Goal: Information Seeking & Learning: Learn about a topic

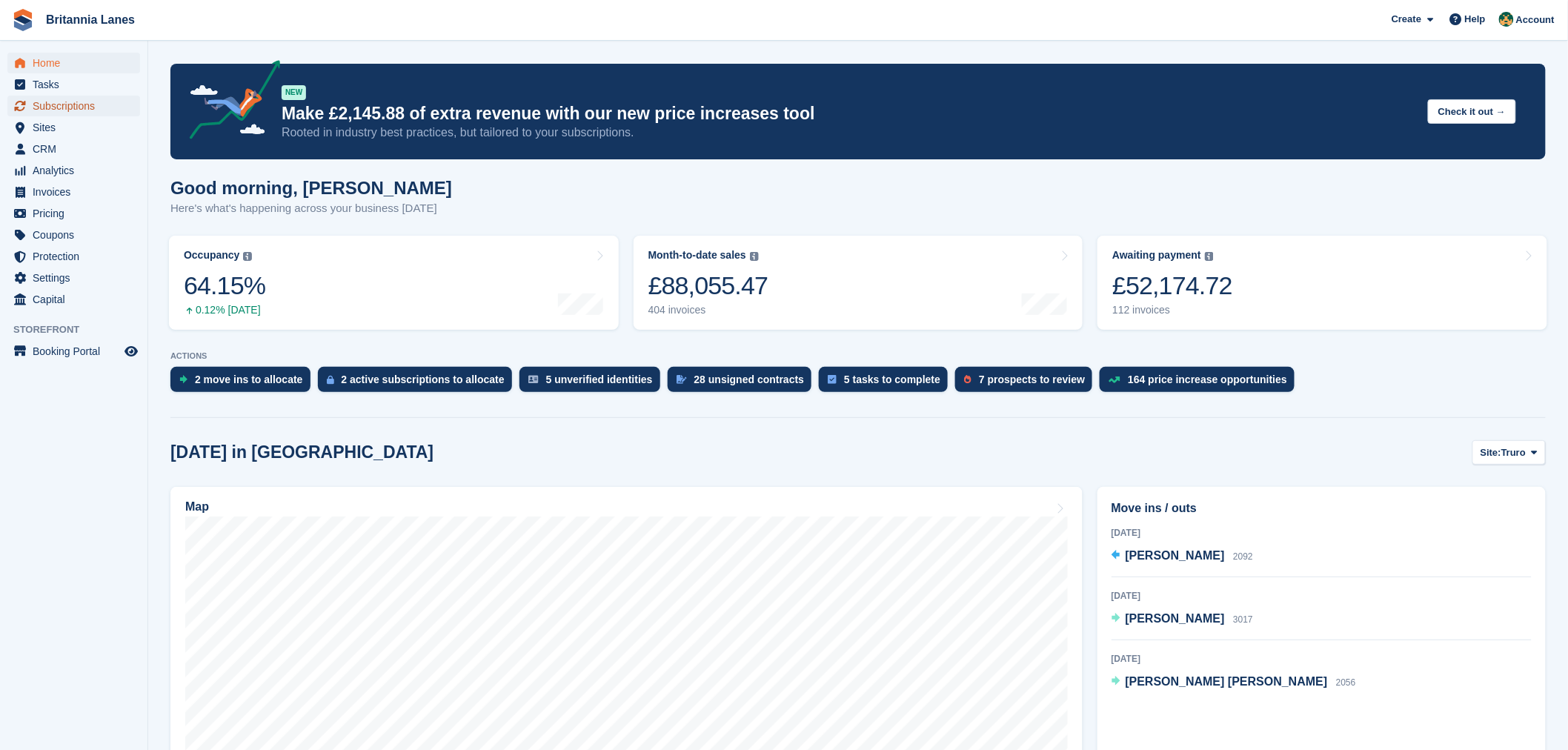
click at [101, 98] on span "Subscriptions" at bounding box center [77, 106] width 89 height 21
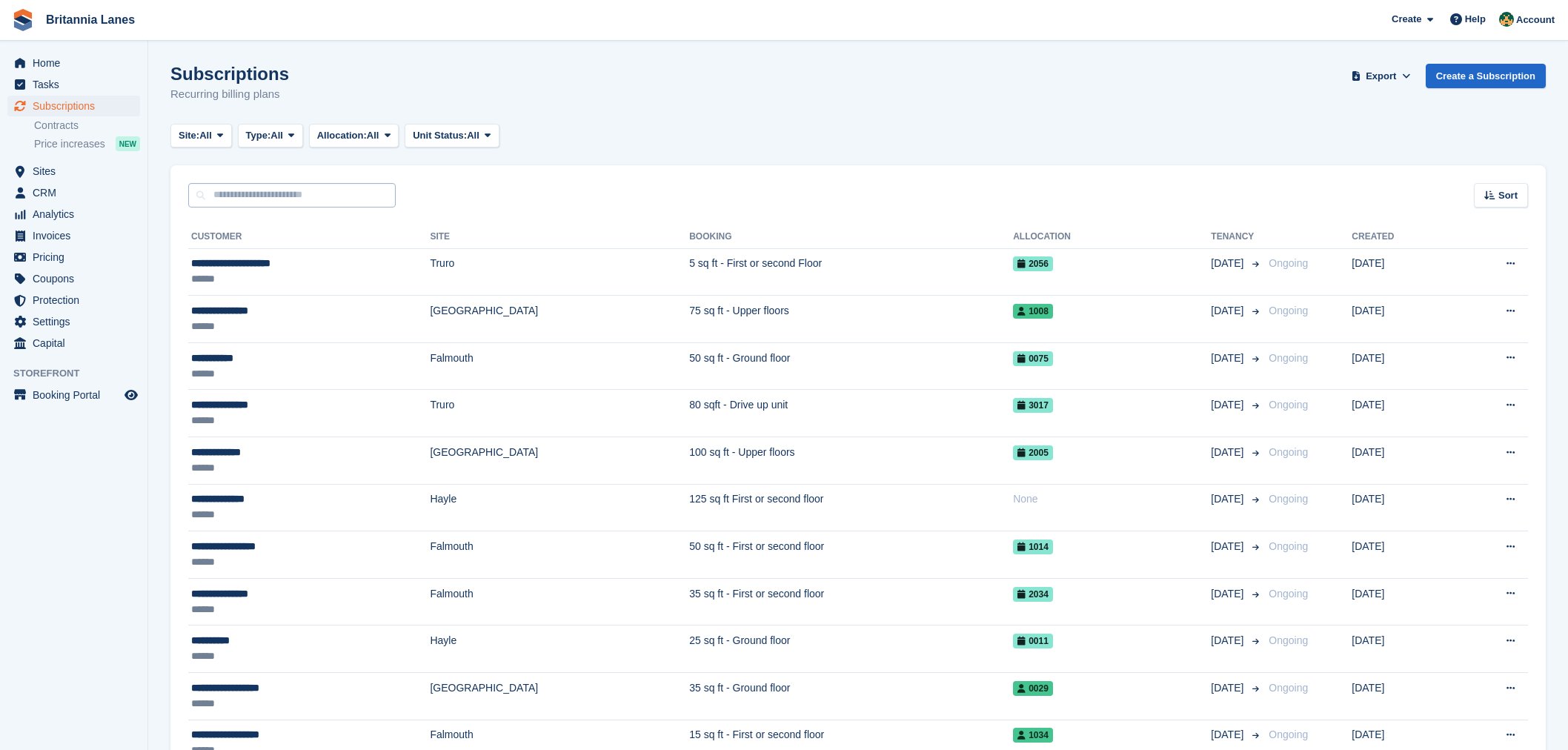
click at [277, 197] on input "text" at bounding box center [292, 195] width 208 height 24
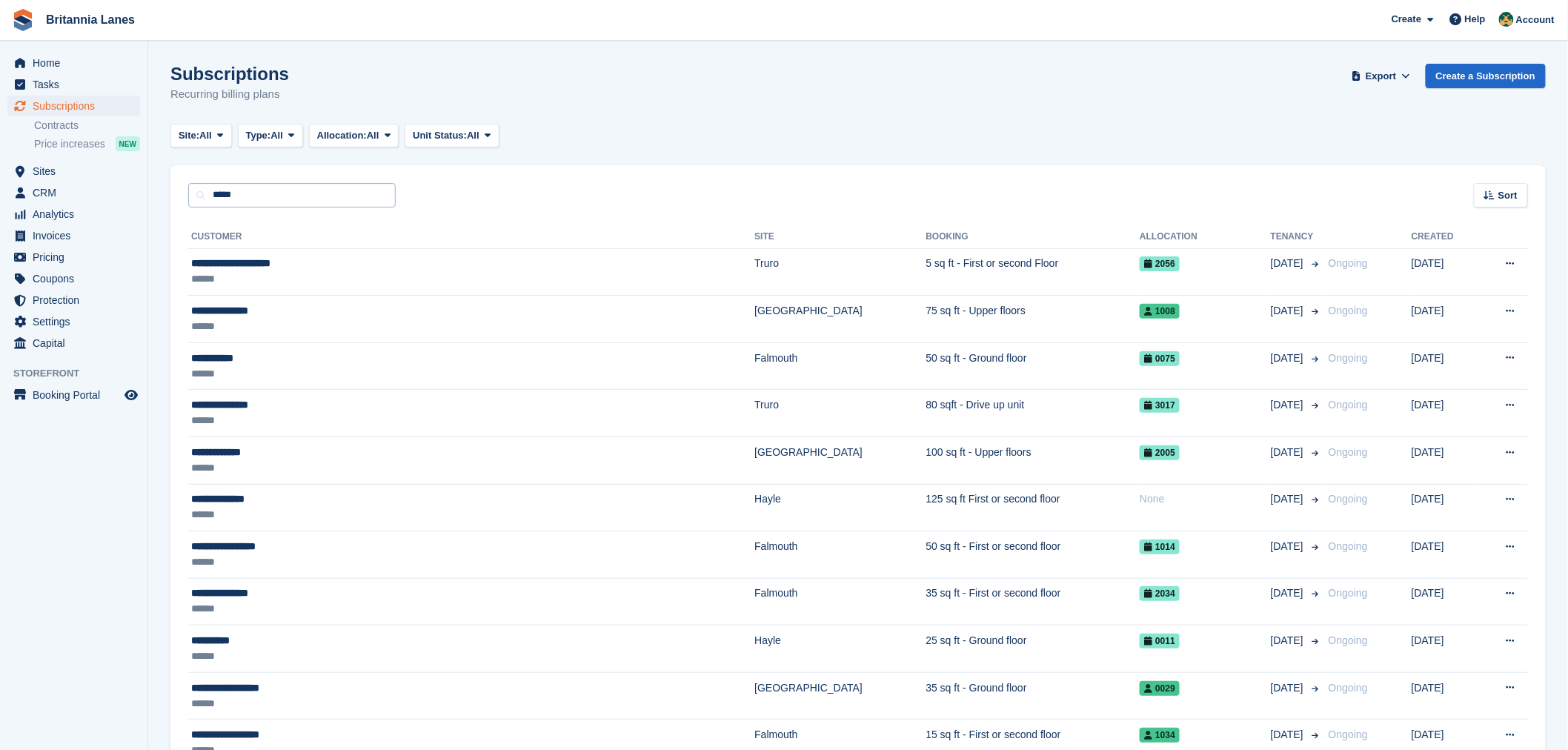
type input "*****"
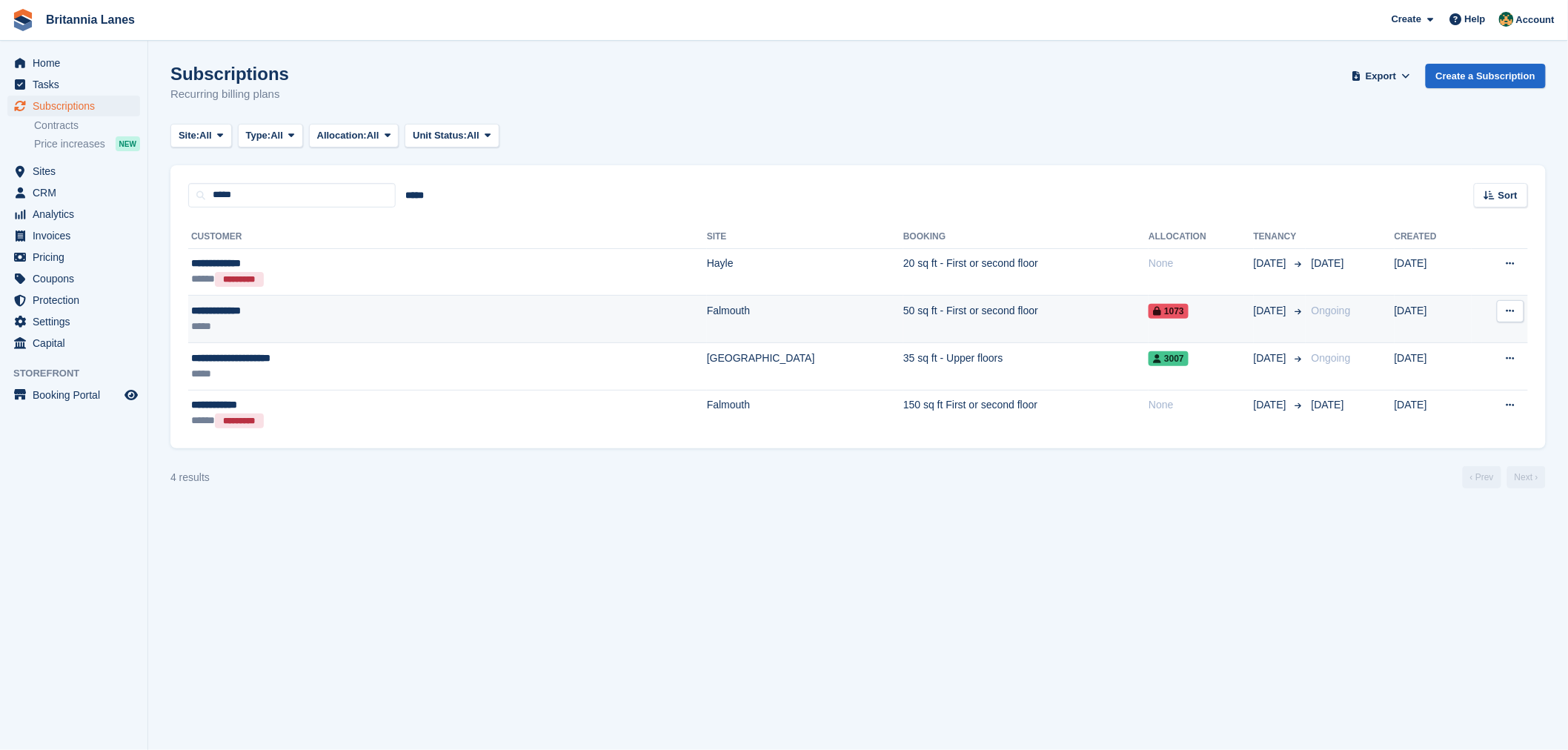
click at [336, 314] on div "**********" at bounding box center [332, 311] width 283 height 16
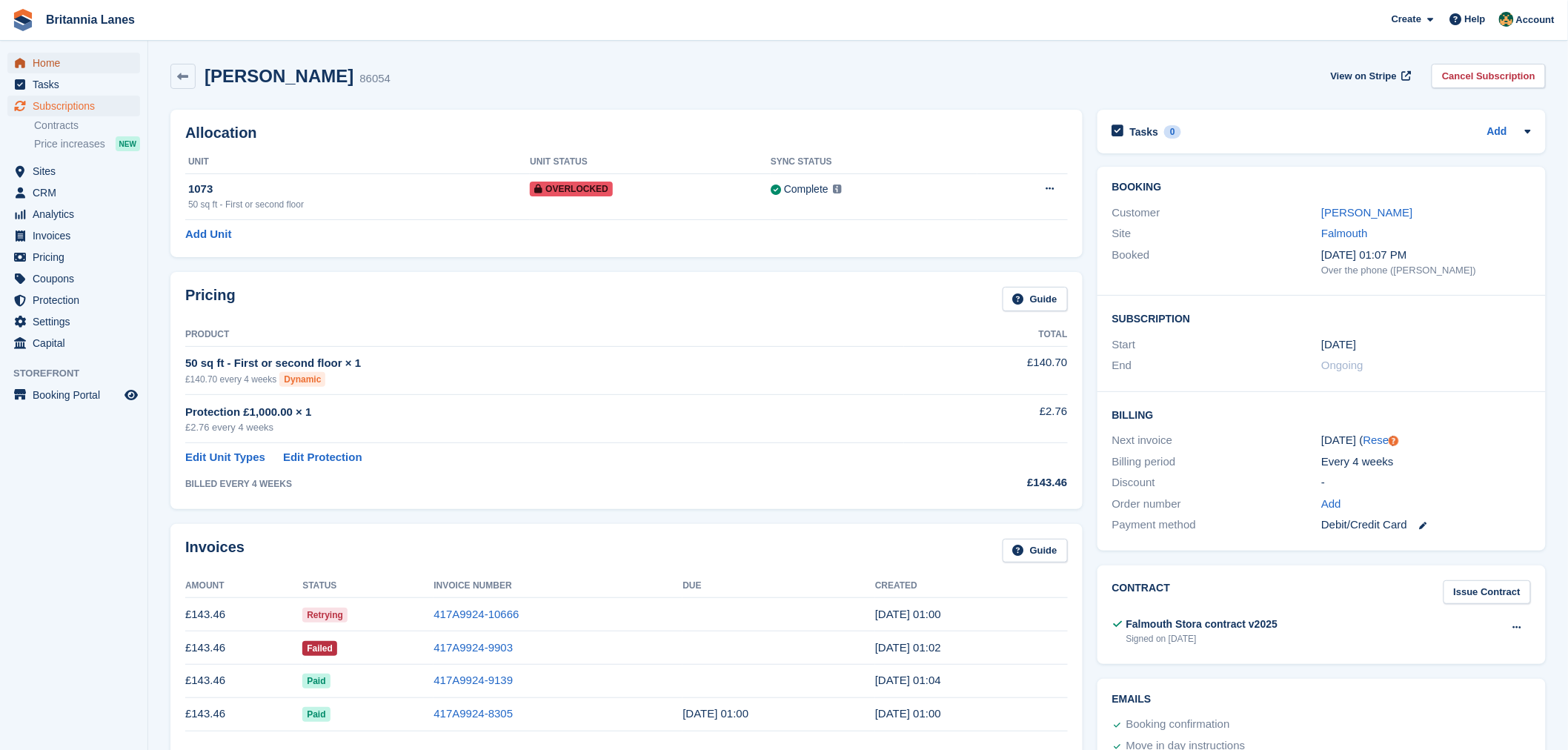
click at [72, 68] on span "Home" at bounding box center [77, 63] width 89 height 21
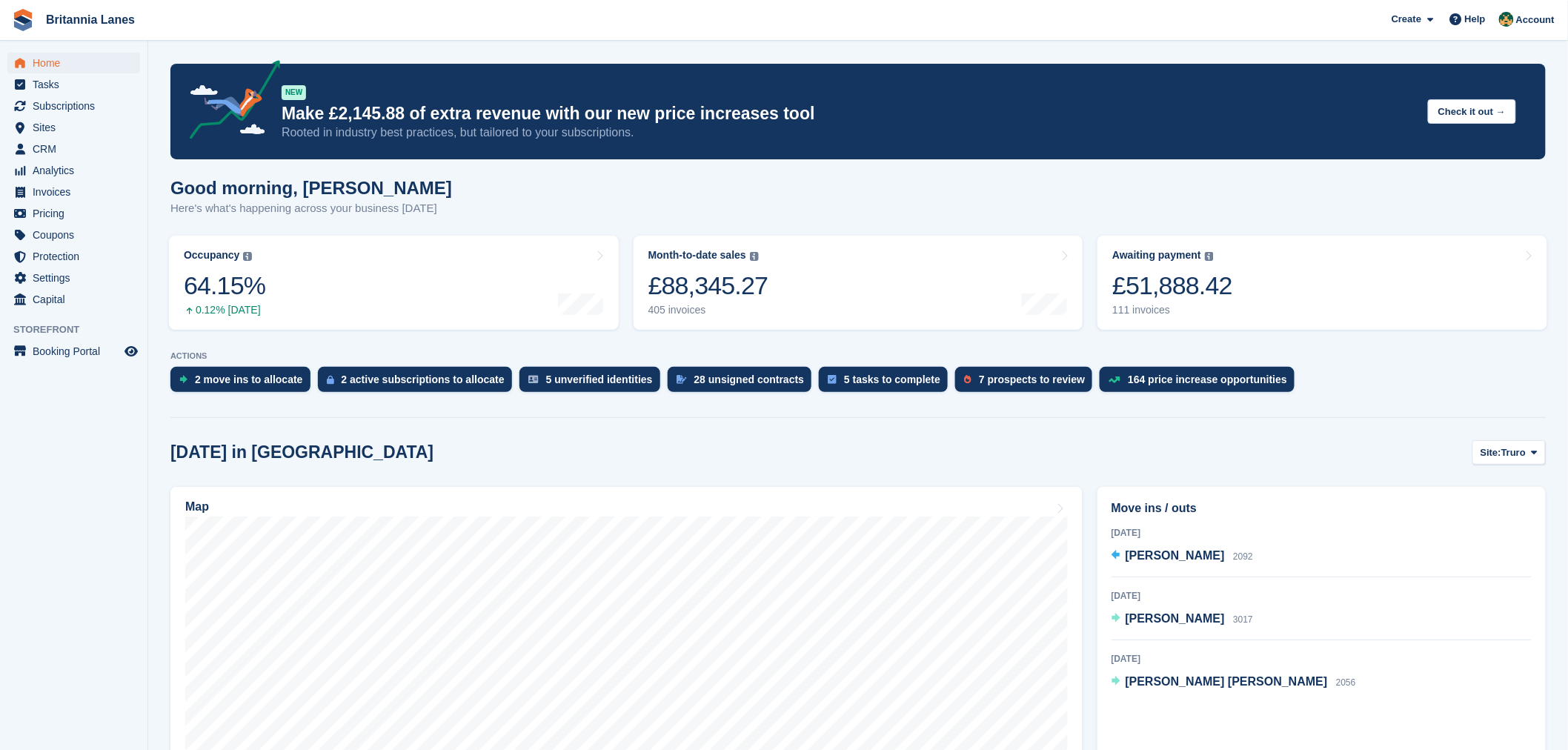
drag, startPoint x: 64, startPoint y: 110, endPoint x: 128, endPoint y: 152, distance: 76.6
click at [64, 110] on span "Subscriptions" at bounding box center [77, 106] width 89 height 21
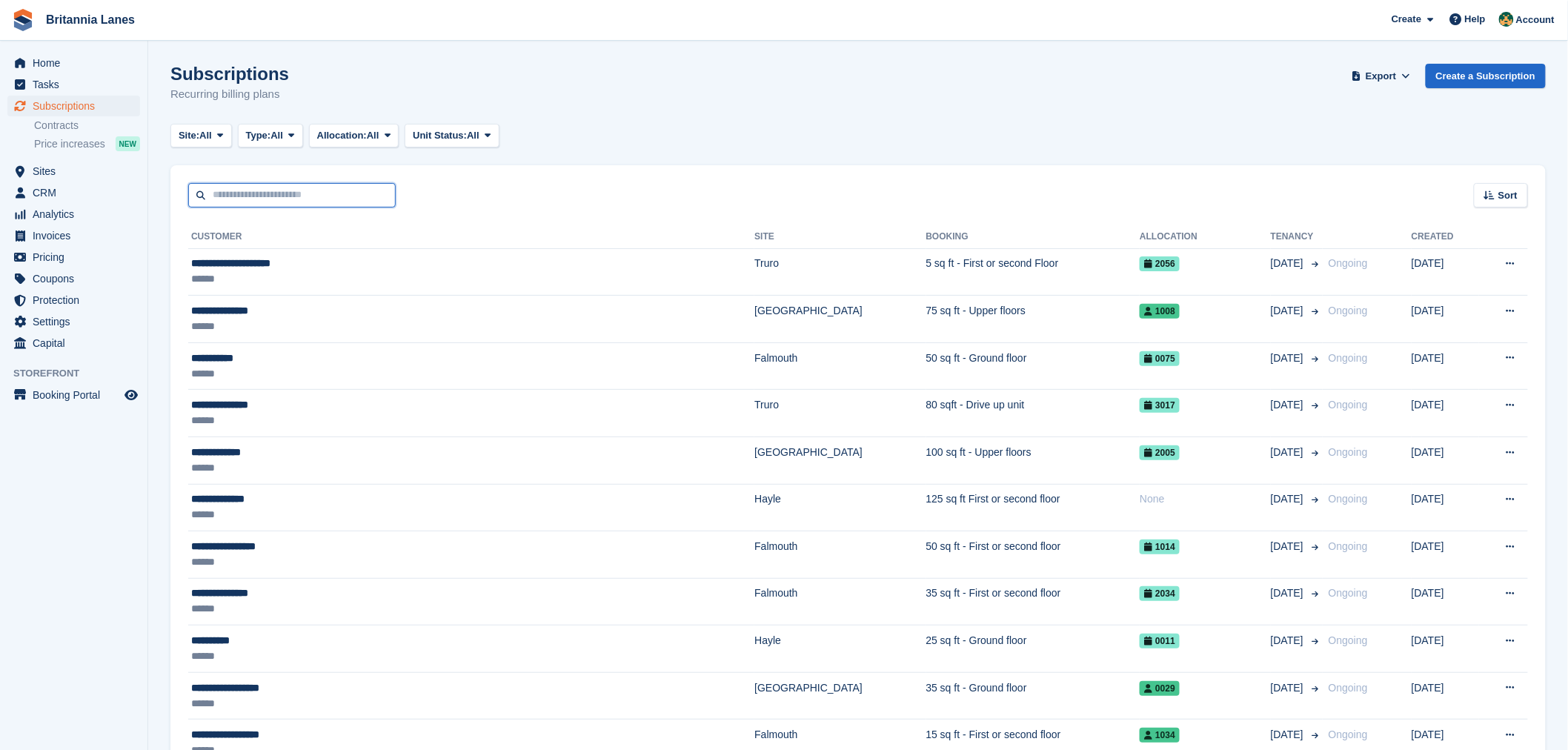
drag, startPoint x: 0, startPoint y: 0, endPoint x: 250, endPoint y: 194, distance: 316.4
click at [250, 194] on input "text" at bounding box center [292, 195] width 208 height 24
type input "******"
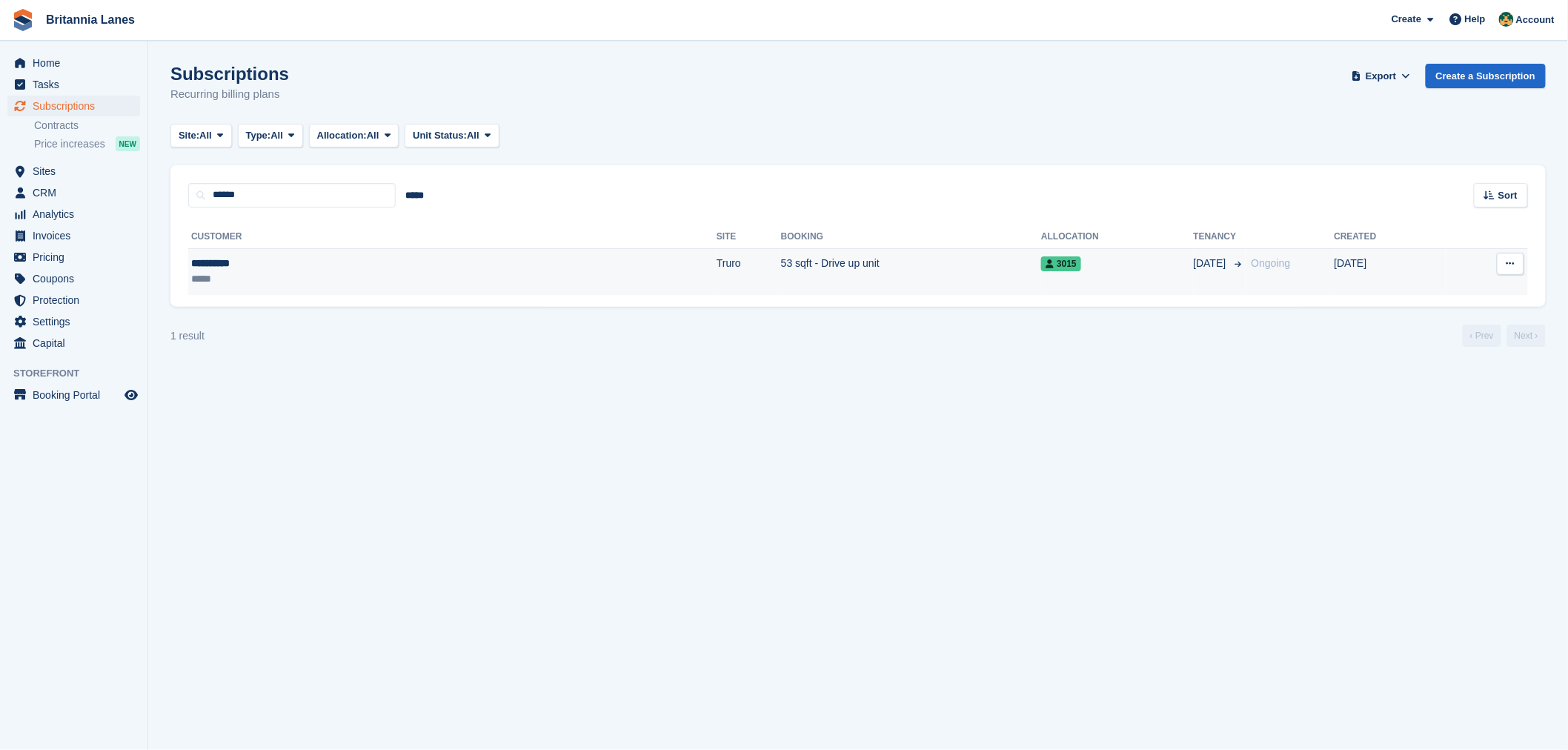
click at [268, 277] on div "*****" at bounding box center [289, 279] width 197 height 16
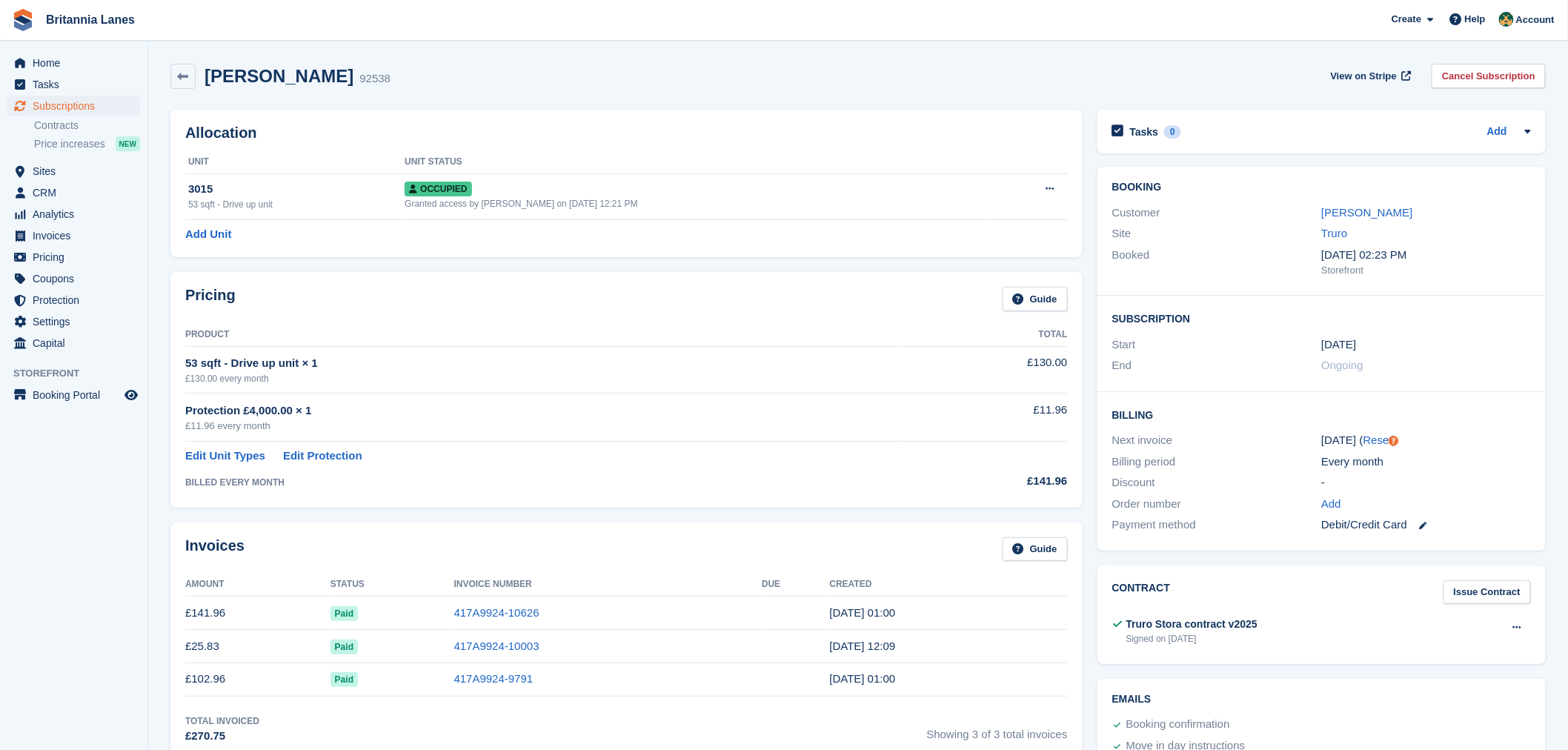
click at [773, 490] on td "BILLED EVERY MONTH" at bounding box center [543, 478] width 718 height 28
click at [685, 121] on div "Allocation Unit Unit Status 3015 53 sqft - Drive up unit Occupied Granted acces…" at bounding box center [626, 184] width 912 height 148
click at [1502, 74] on link "Cancel Subscription" at bounding box center [1488, 76] width 114 height 24
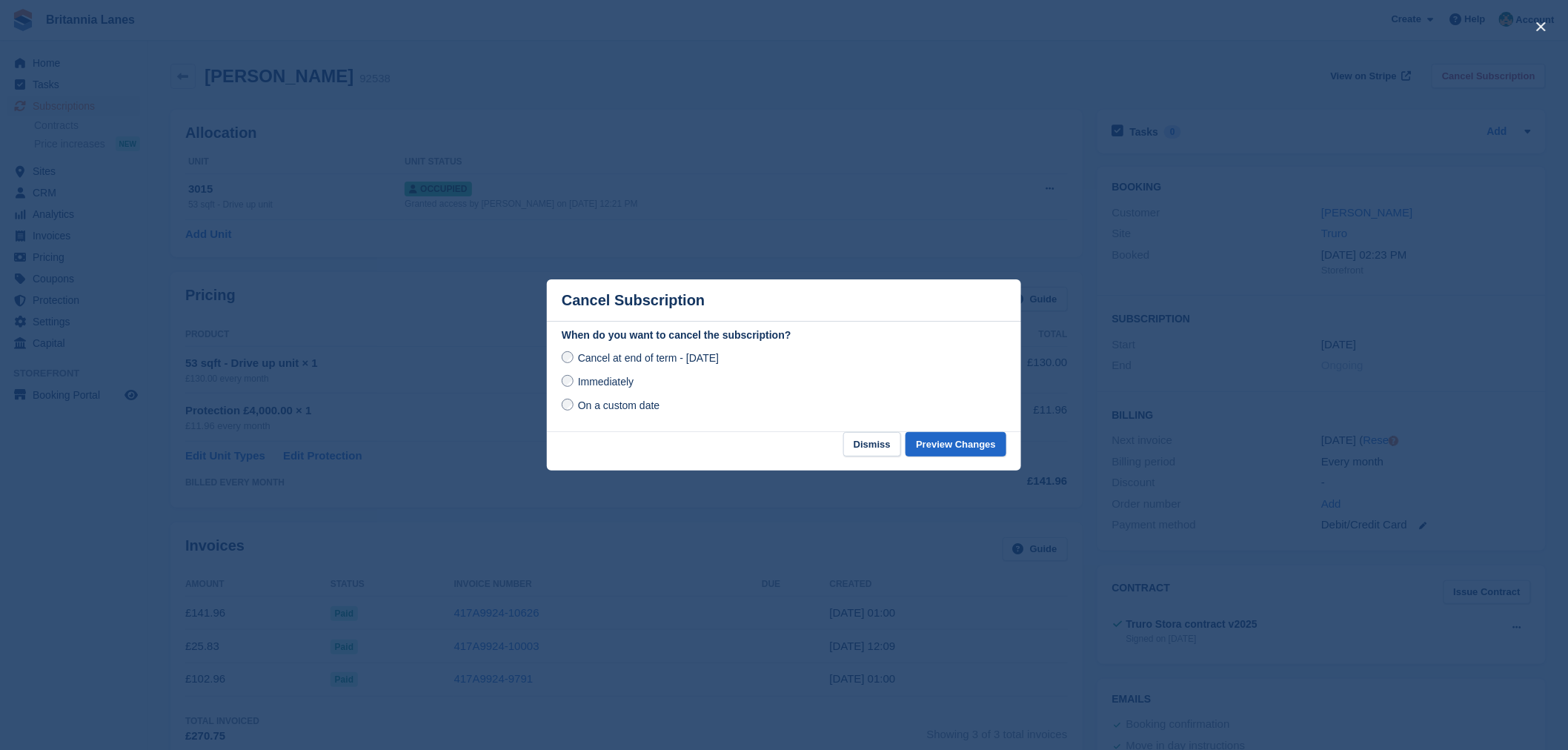
click at [624, 379] on span "Immediately" at bounding box center [606, 381] width 56 height 12
click at [958, 447] on button "Preview Changes" at bounding box center [955, 443] width 101 height 24
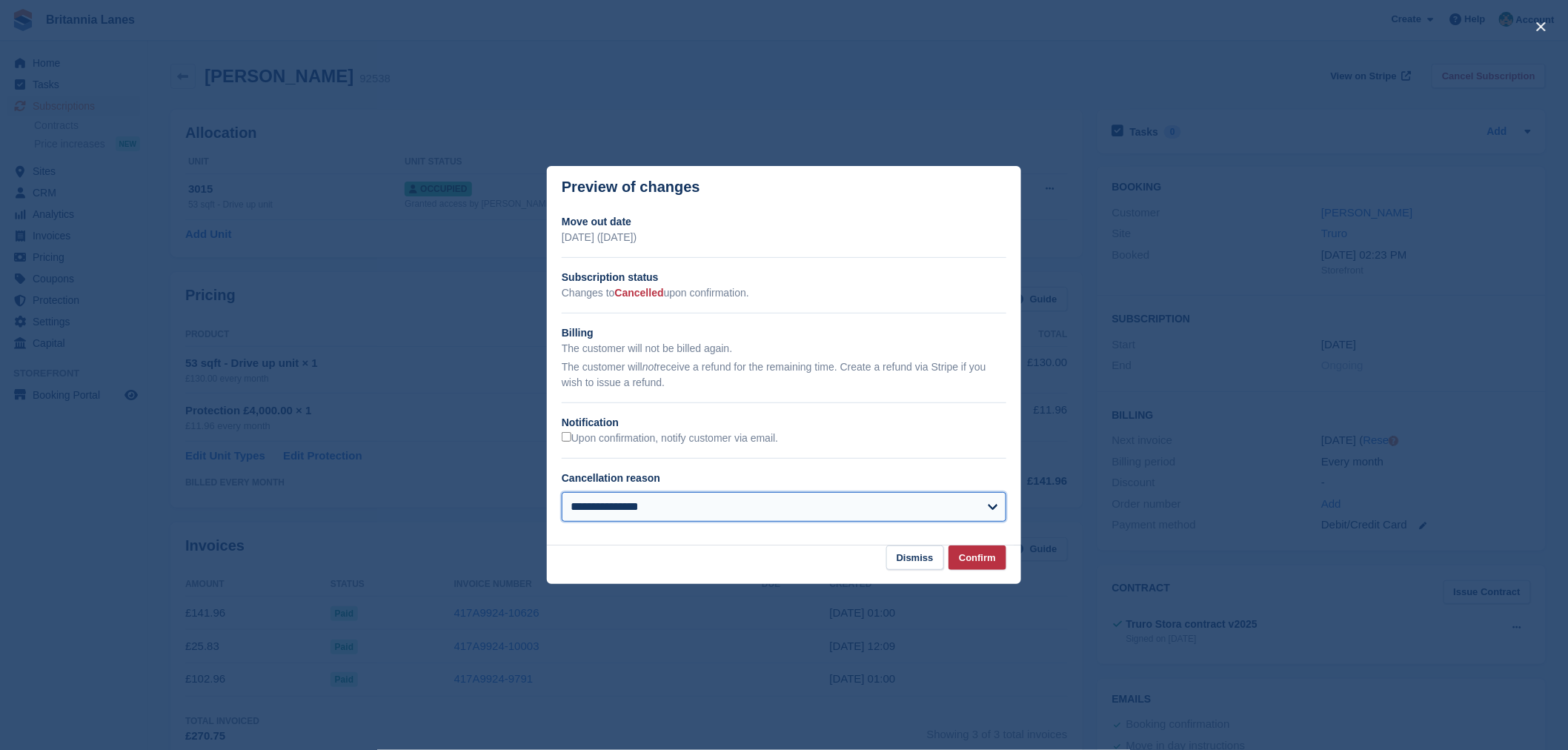
drag, startPoint x: 648, startPoint y: 504, endPoint x: 657, endPoint y: 504, distance: 9.0
click at [648, 504] on select "**********" at bounding box center [783, 507] width 444 height 30
click at [727, 548] on footer "Dismiss Confirm" at bounding box center [783, 564] width 474 height 39
click at [900, 569] on button "Dismiss" at bounding box center [915, 557] width 58 height 24
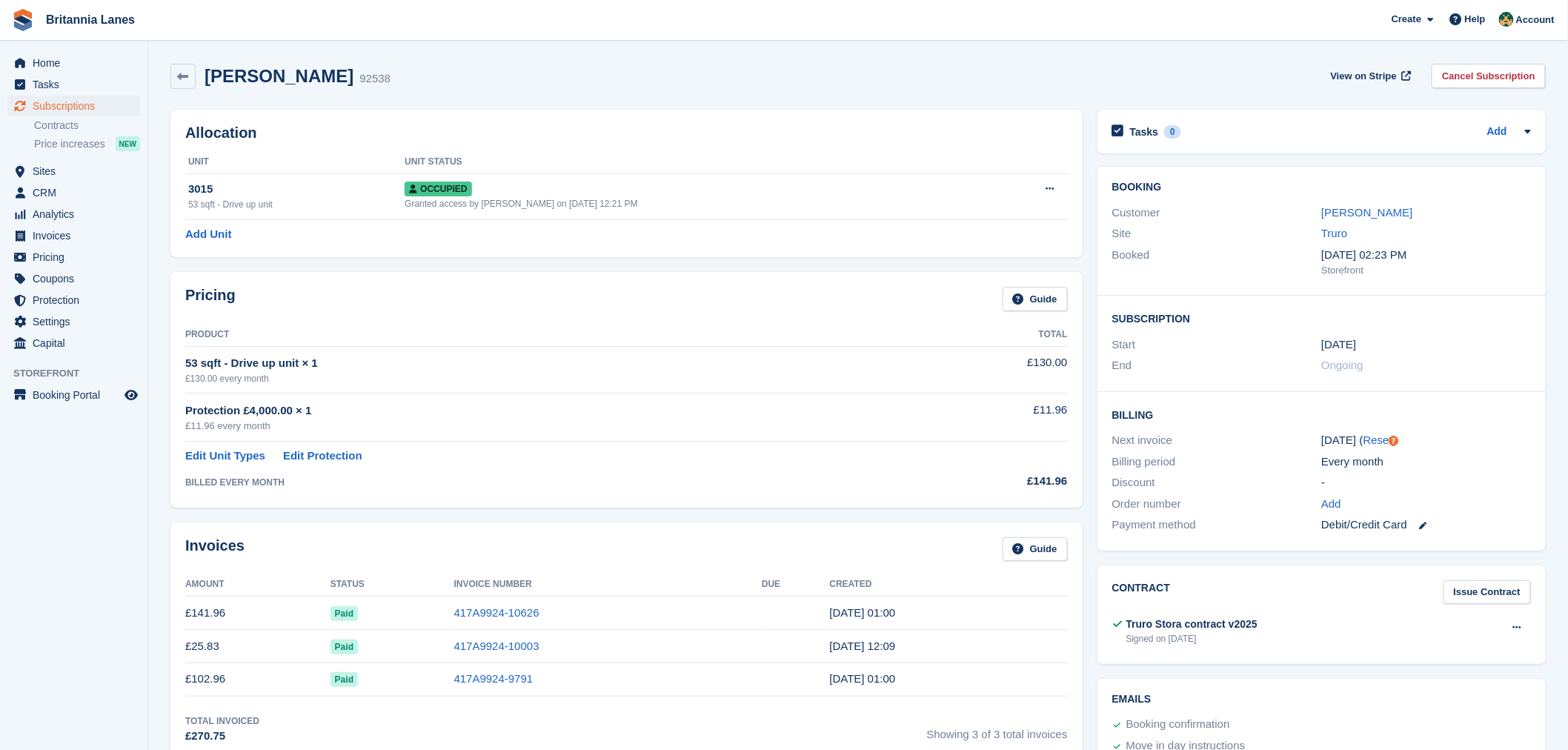
click at [780, 146] on div "Allocation Unit Unit Status 3015 53 sqft - Drive up unit Occupied Granted acces…" at bounding box center [626, 184] width 912 height 148
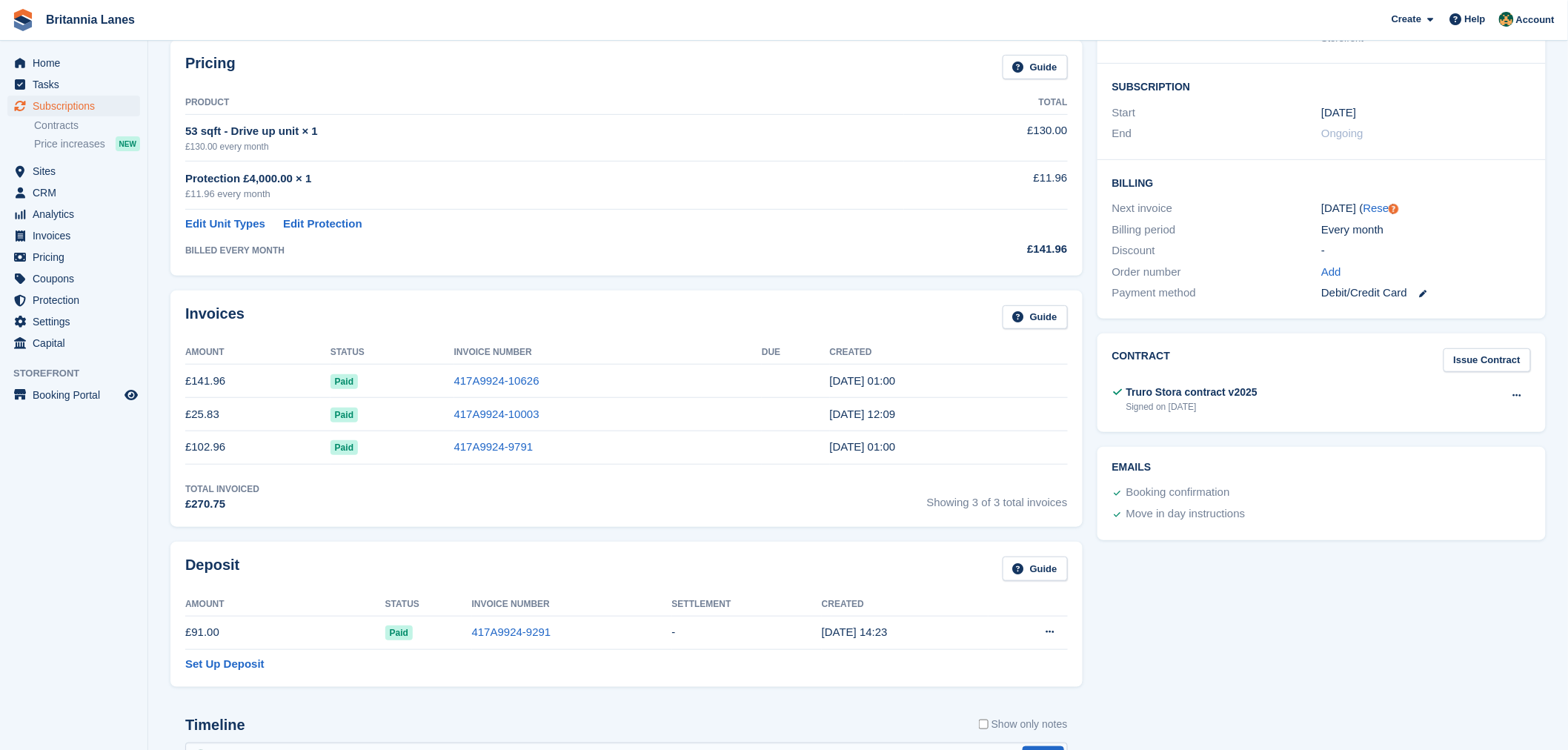
scroll to position [269, 0]
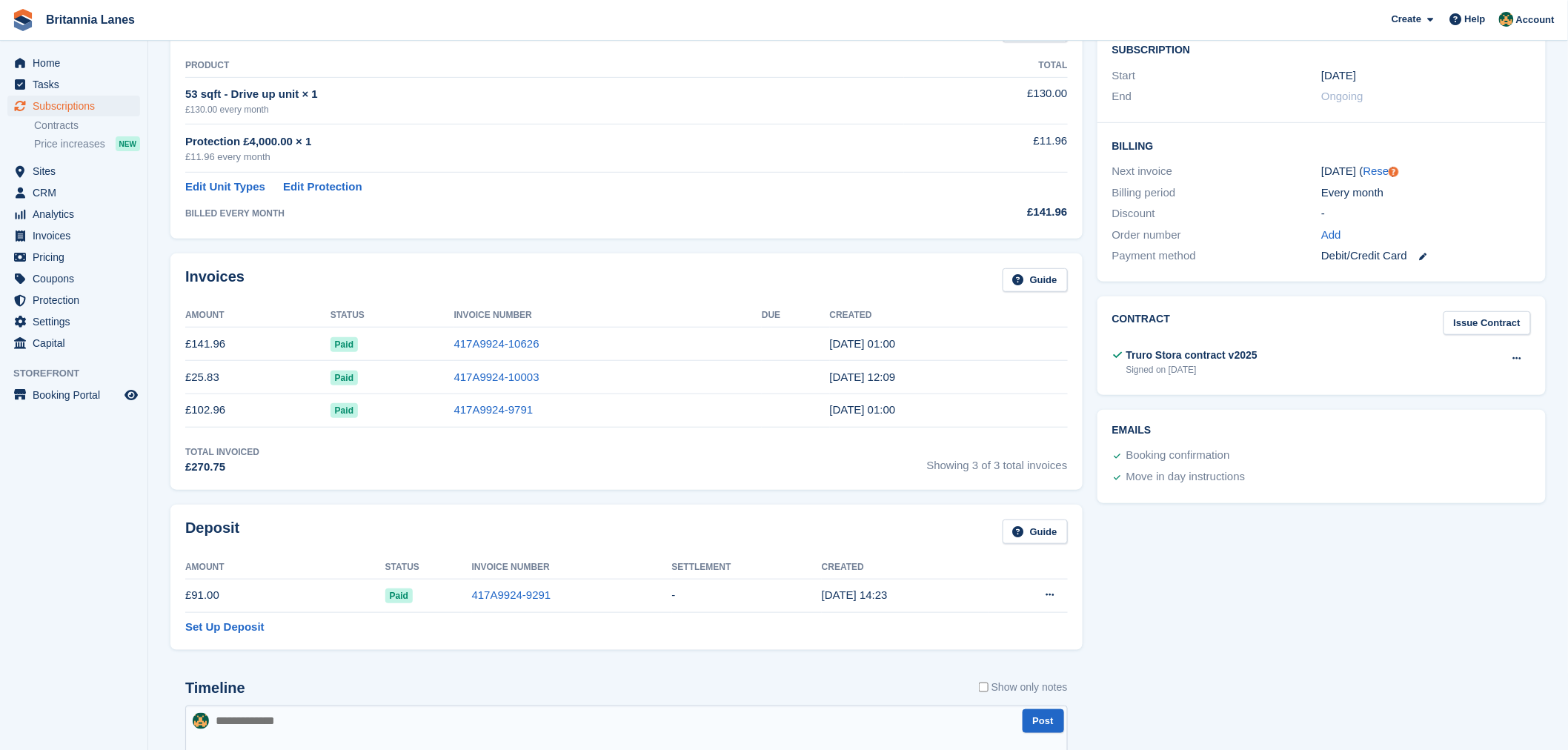
click at [521, 523] on div "Deposit Guide" at bounding box center [625, 535] width 882 height 33
click at [452, 474] on div "Total Invoiced £270.75 Showing 3 of 3 total invoices" at bounding box center [625, 460] width 882 height 30
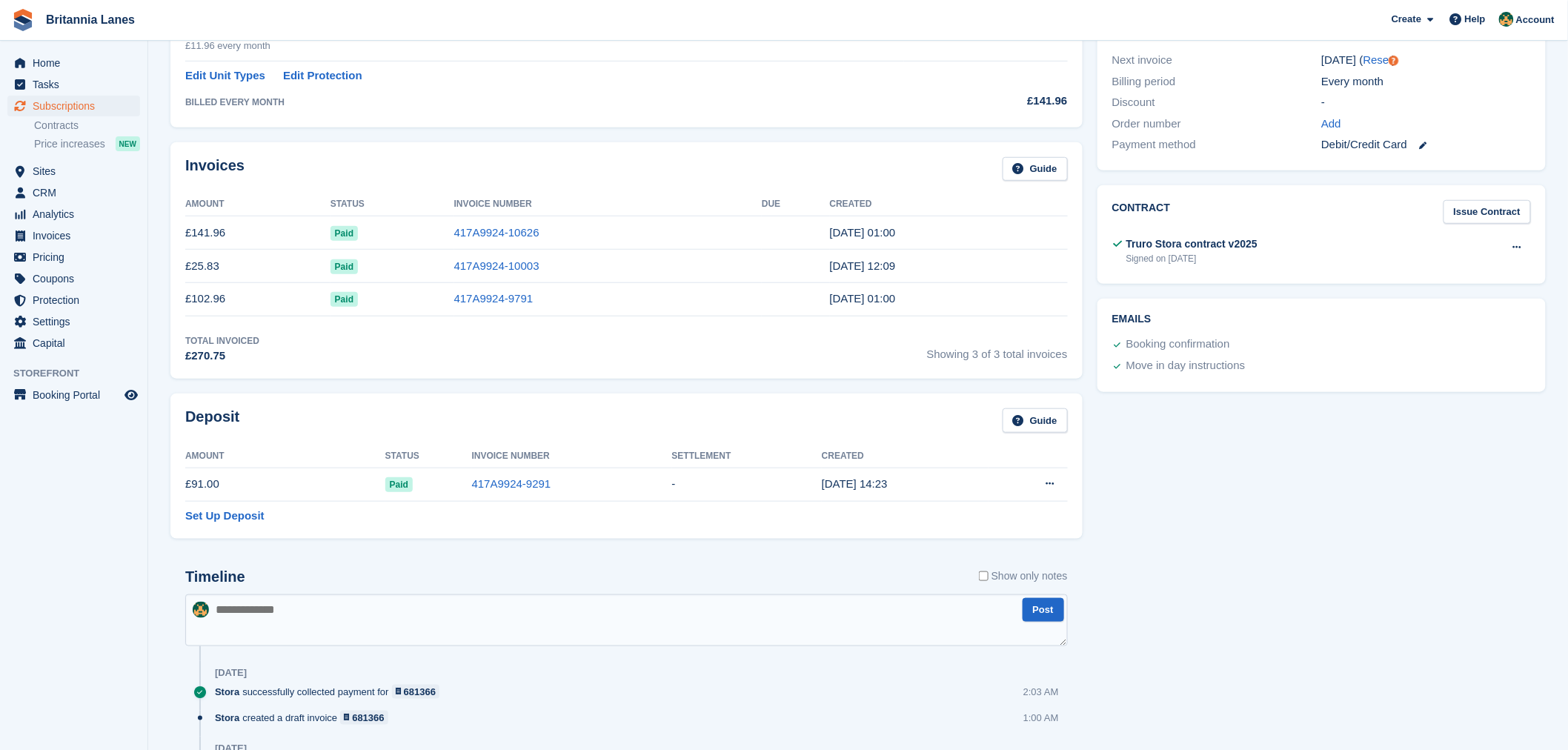
scroll to position [537, 0]
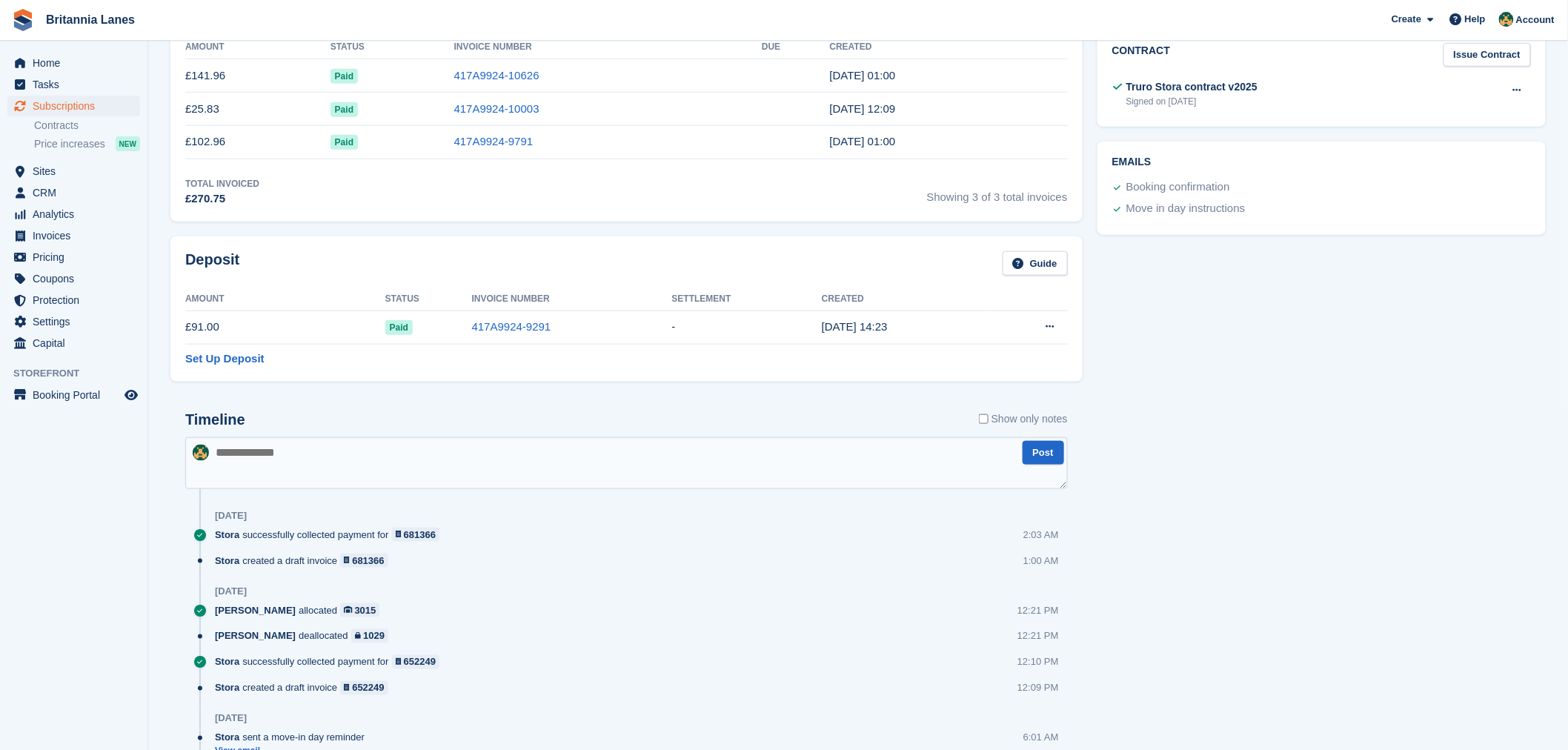
click at [434, 253] on div "Deposit Guide" at bounding box center [625, 267] width 882 height 33
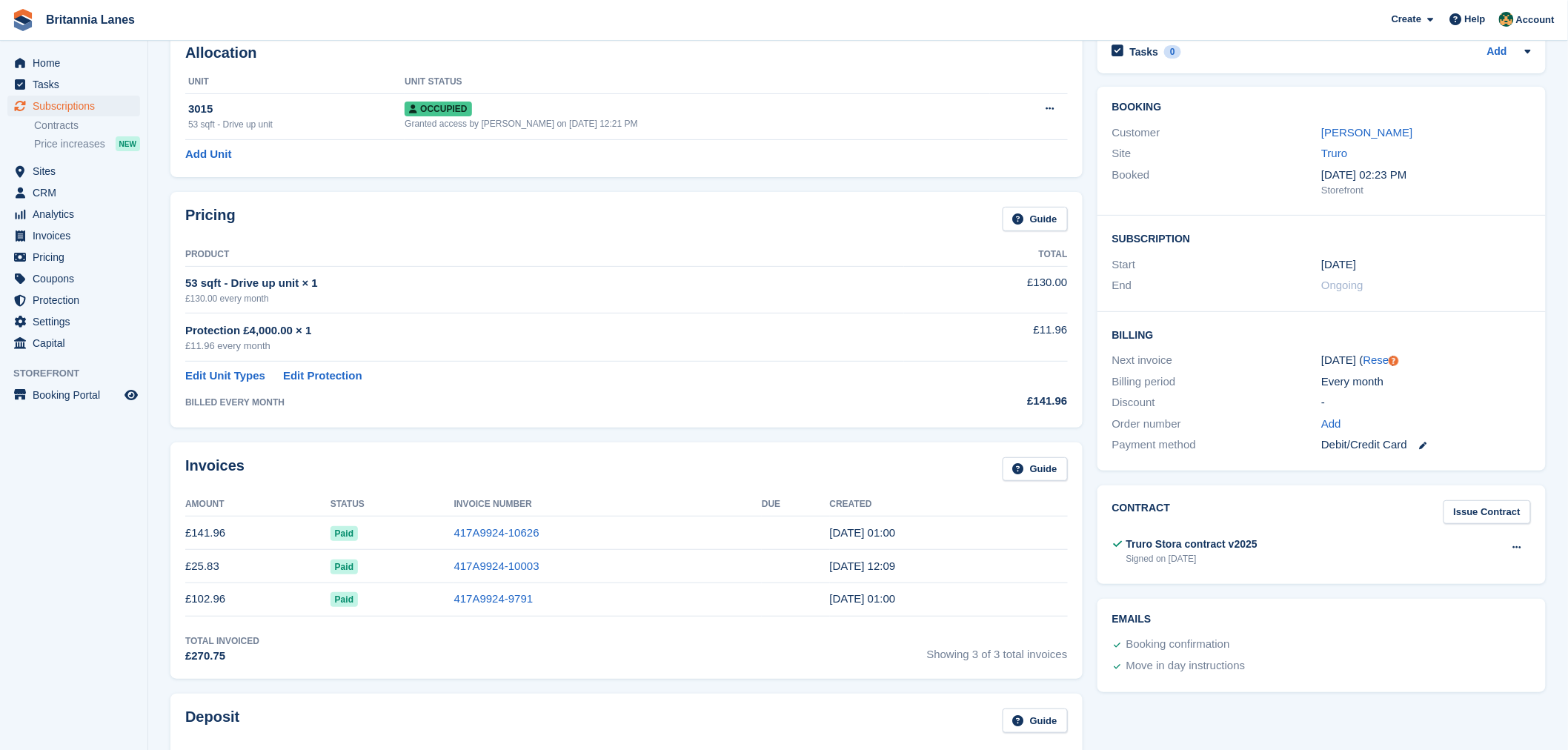
scroll to position [115, 0]
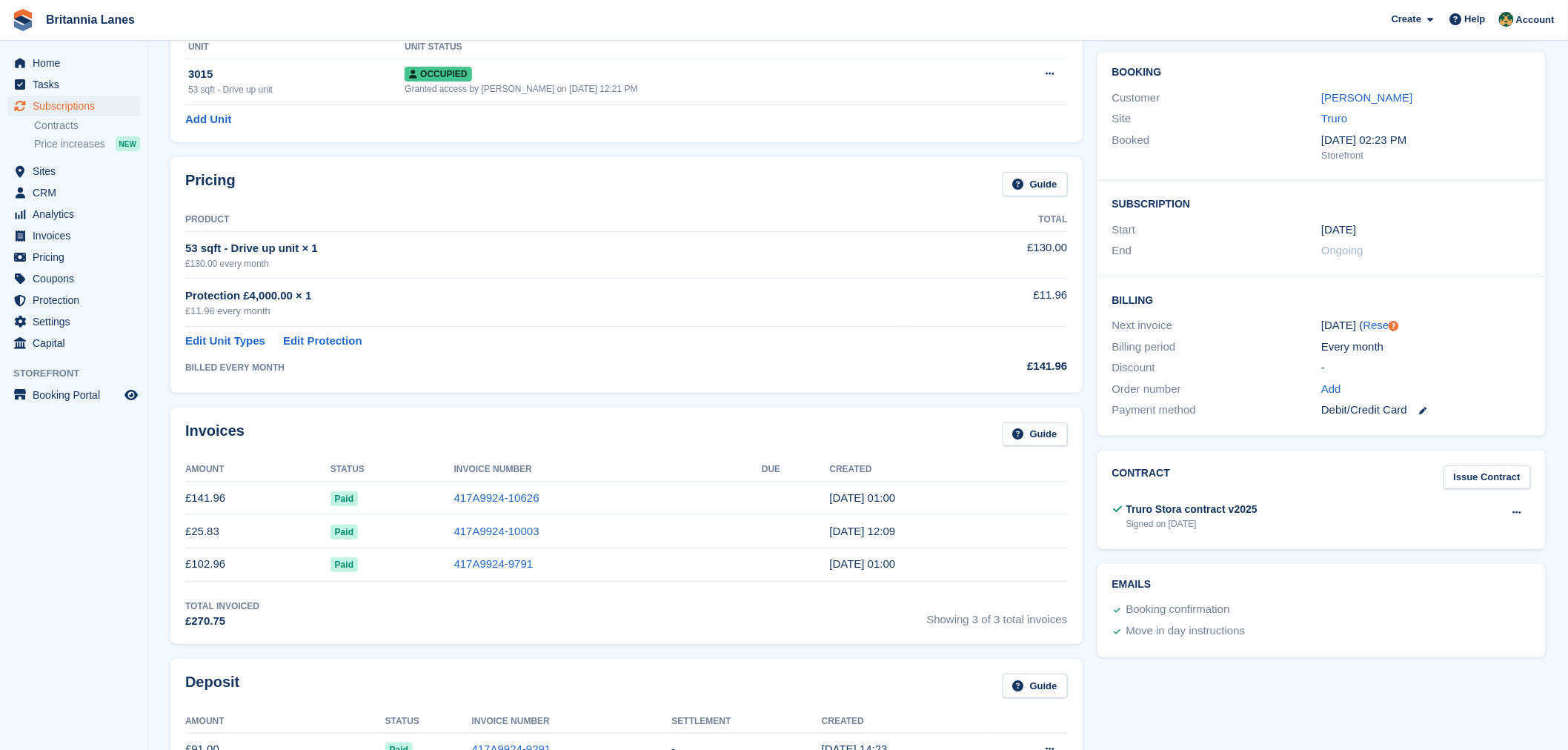
click at [506, 432] on div "Invoices Guide" at bounding box center [625, 438] width 882 height 33
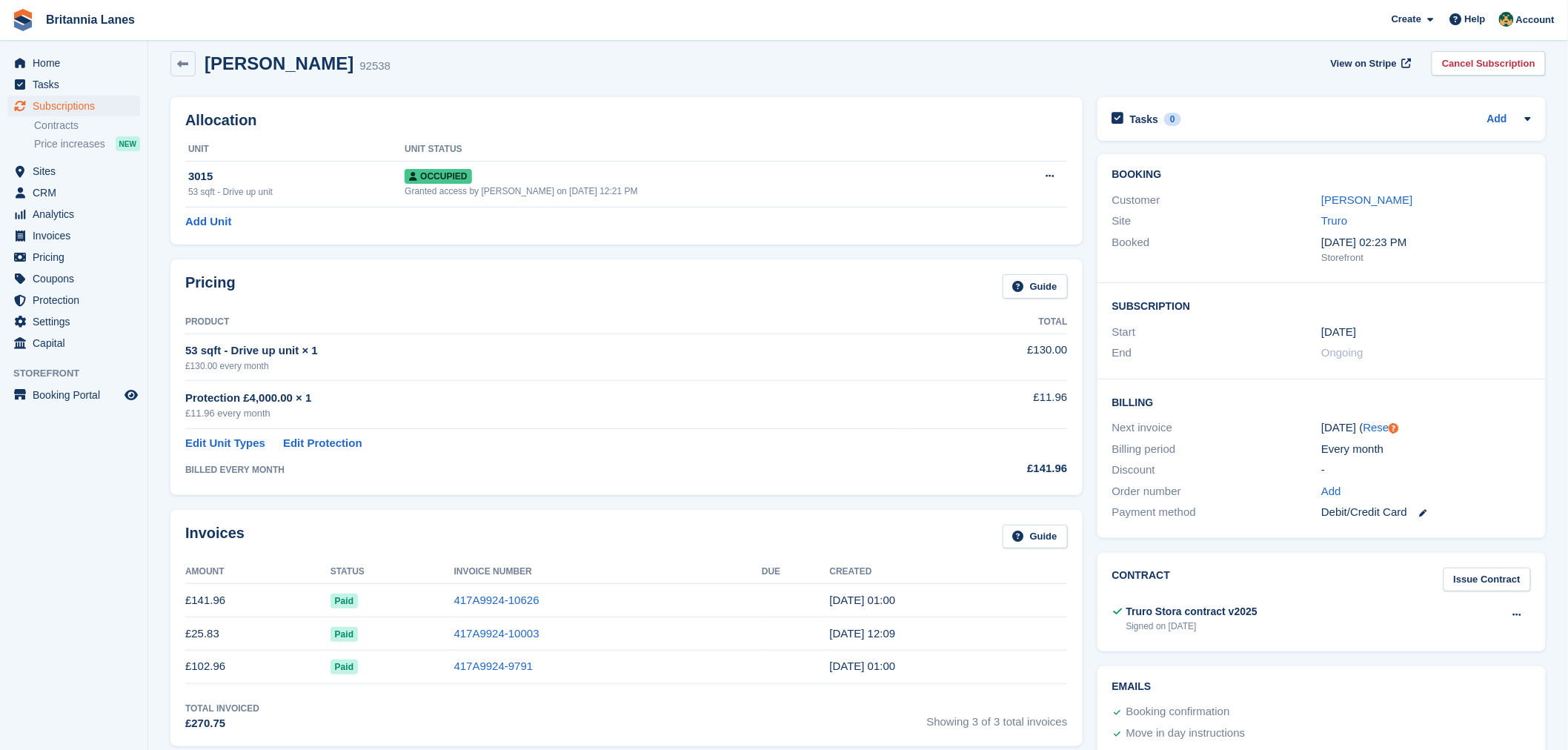
scroll to position [0, 0]
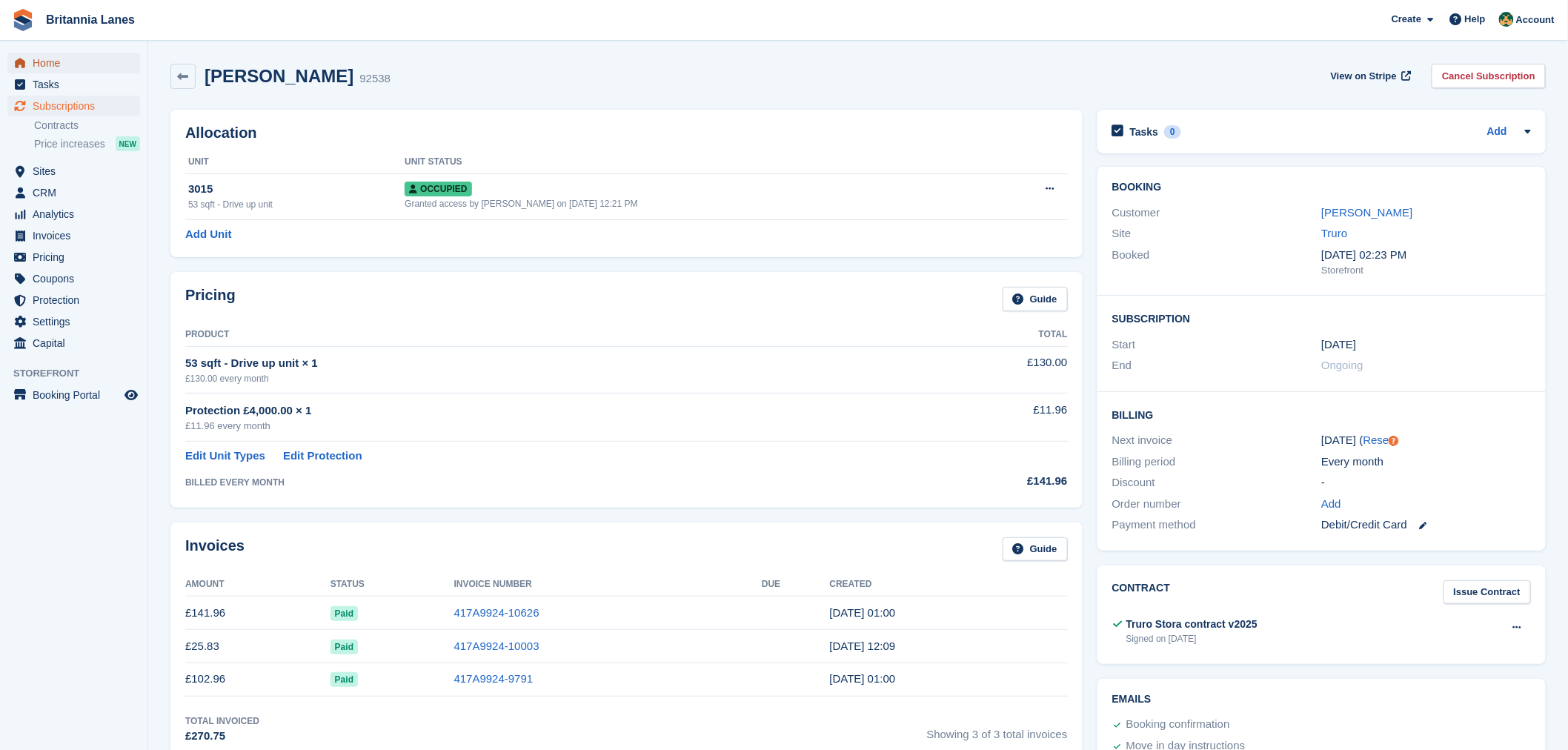
click at [68, 60] on span "Home" at bounding box center [77, 63] width 89 height 21
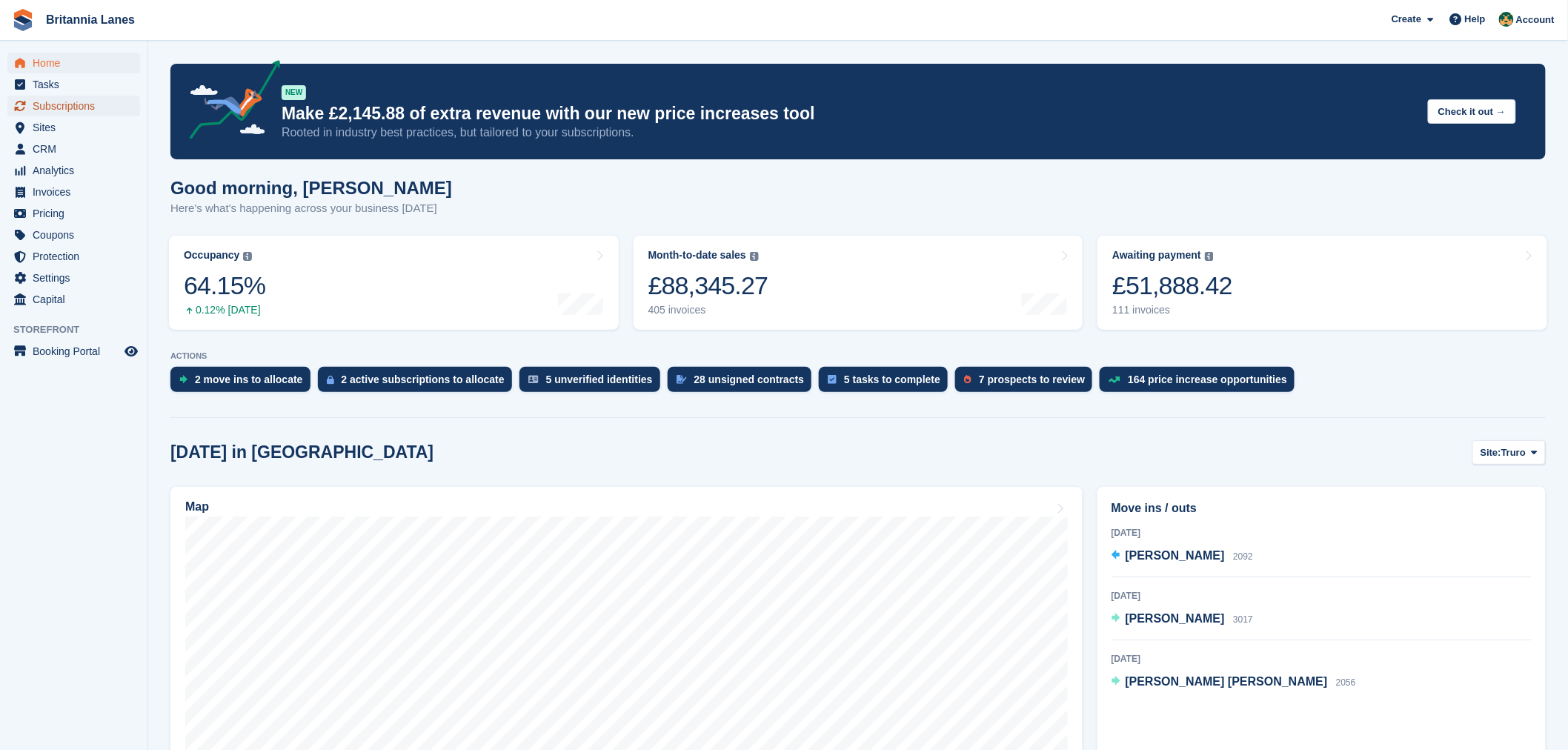
click at [85, 100] on span "Subscriptions" at bounding box center [77, 106] width 89 height 21
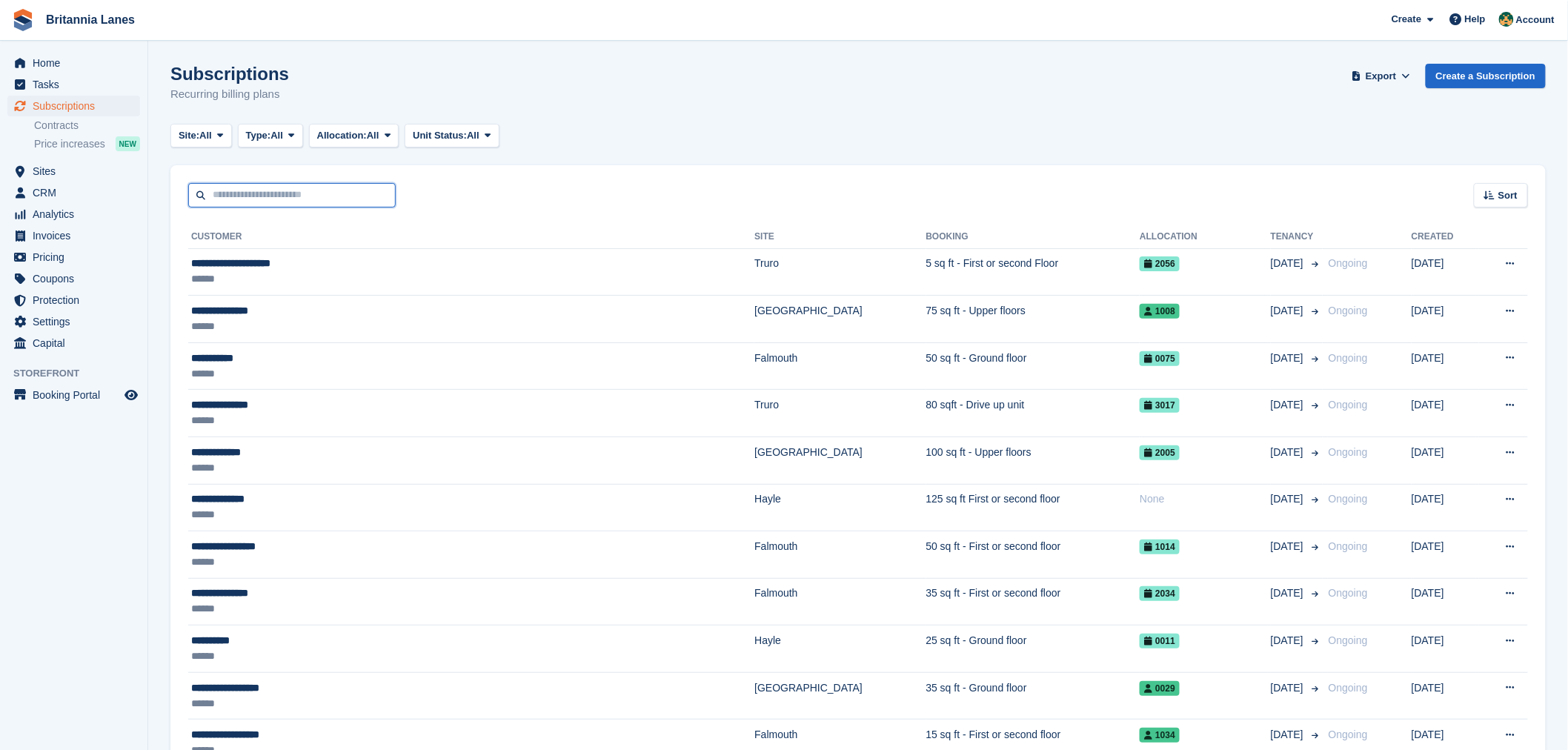
click at [246, 194] on input "text" at bounding box center [292, 195] width 208 height 24
type input "**********"
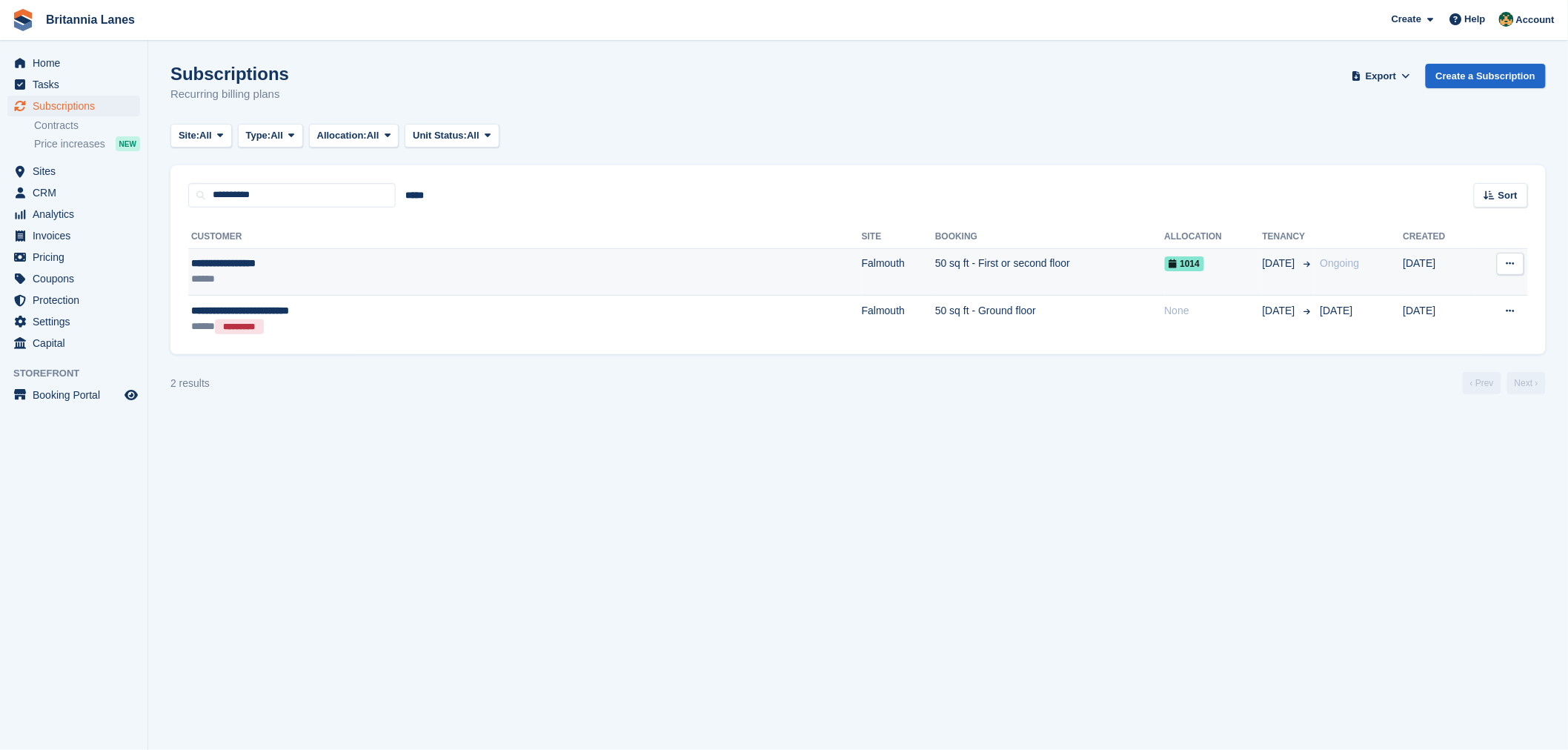
click at [360, 264] on div "**********" at bounding box center [388, 264] width 393 height 16
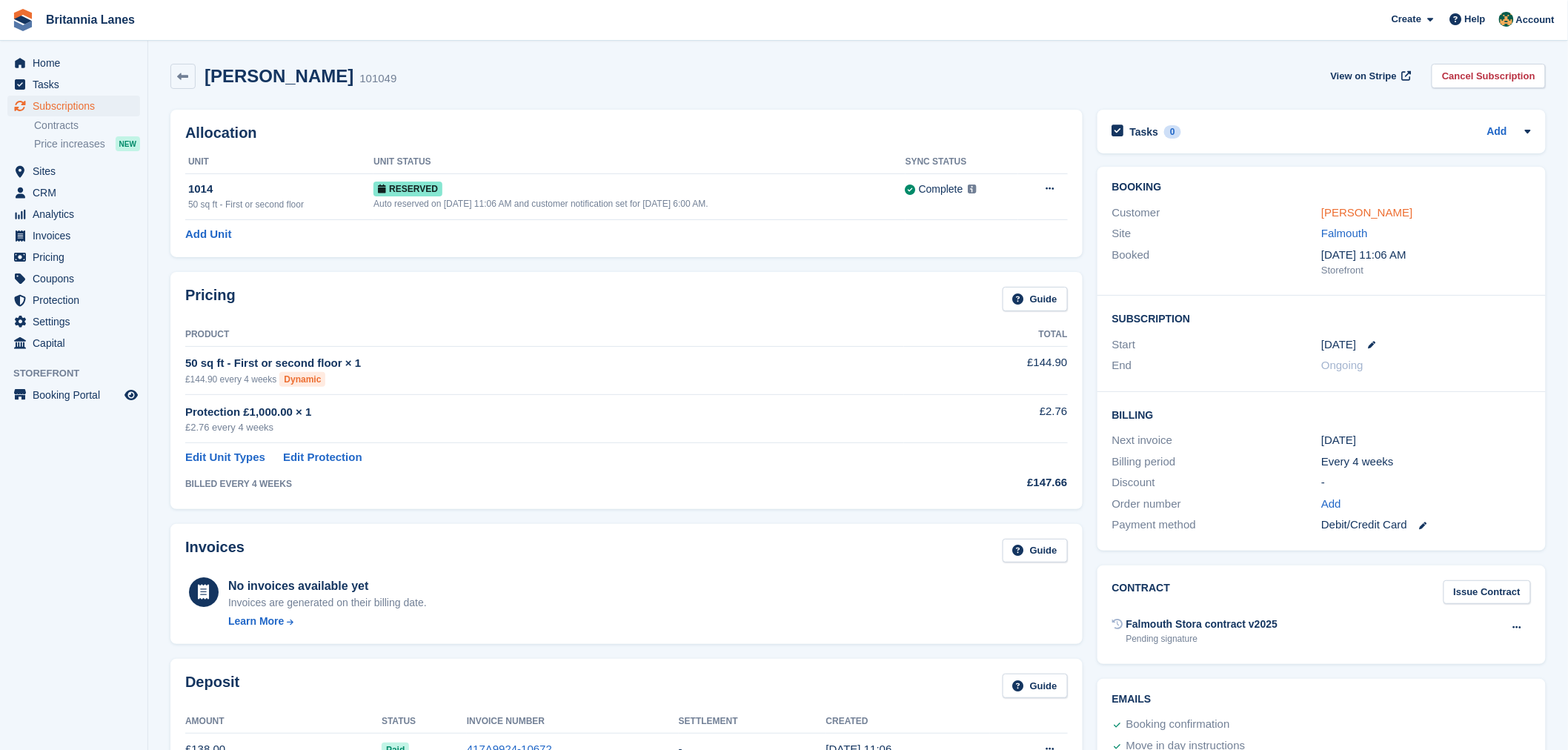
click at [1363, 212] on link "[PERSON_NAME]" at bounding box center [1366, 212] width 91 height 13
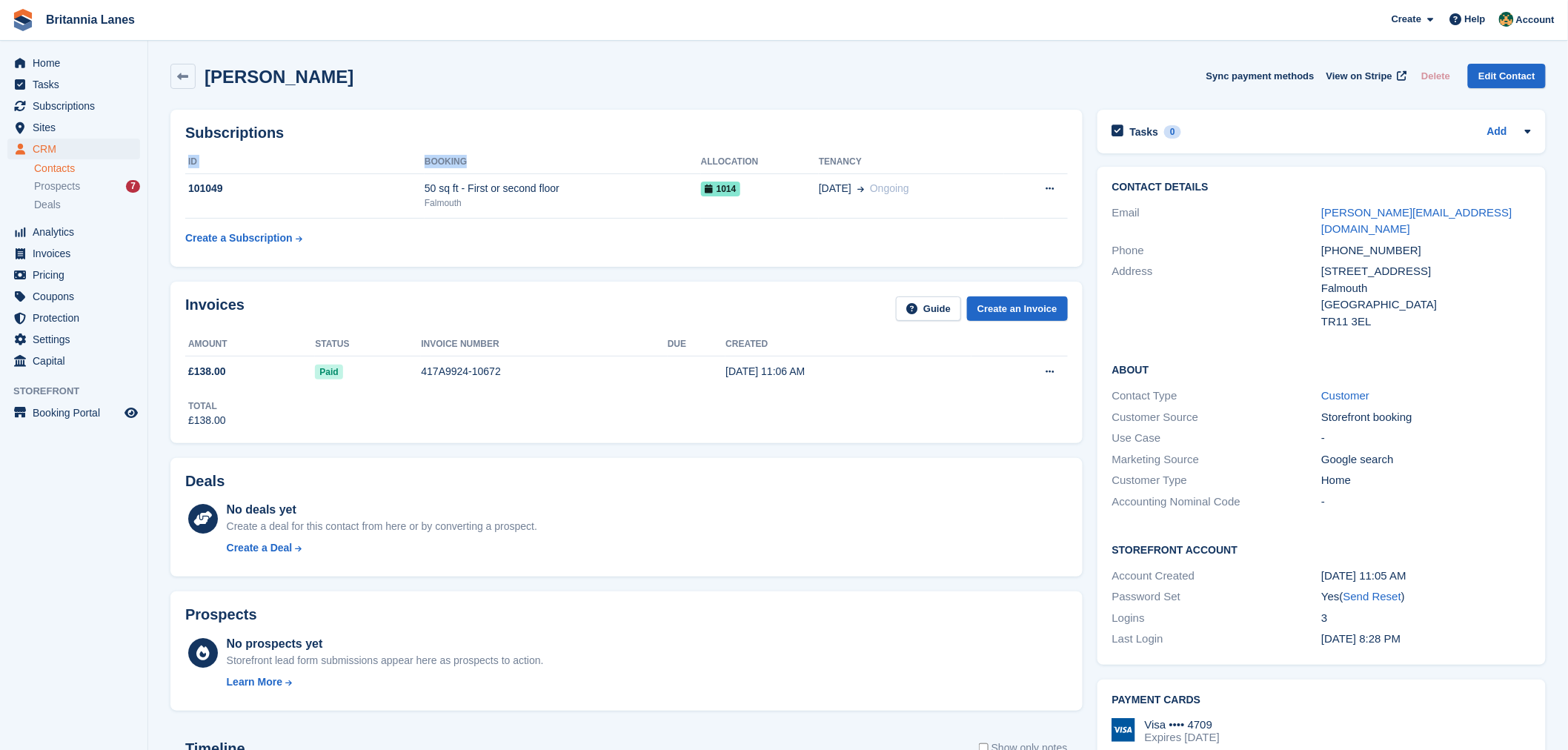
drag, startPoint x: 454, startPoint y: 162, endPoint x: 180, endPoint y: 159, distance: 274.0
click at [180, 159] on div "Subscriptions ID Booking Allocation Tenancy 101049 50 sq ft - First or second f…" at bounding box center [626, 188] width 912 height 157
click at [492, 136] on h2 "Subscriptions" at bounding box center [625, 133] width 882 height 17
drag, startPoint x: 859, startPoint y: 159, endPoint x: 182, endPoint y: 160, distance: 677.0
click at [182, 160] on div "Subscriptions ID Booking Allocation Tenancy 101049 50 sq ft - First or second f…" at bounding box center [626, 188] width 912 height 157
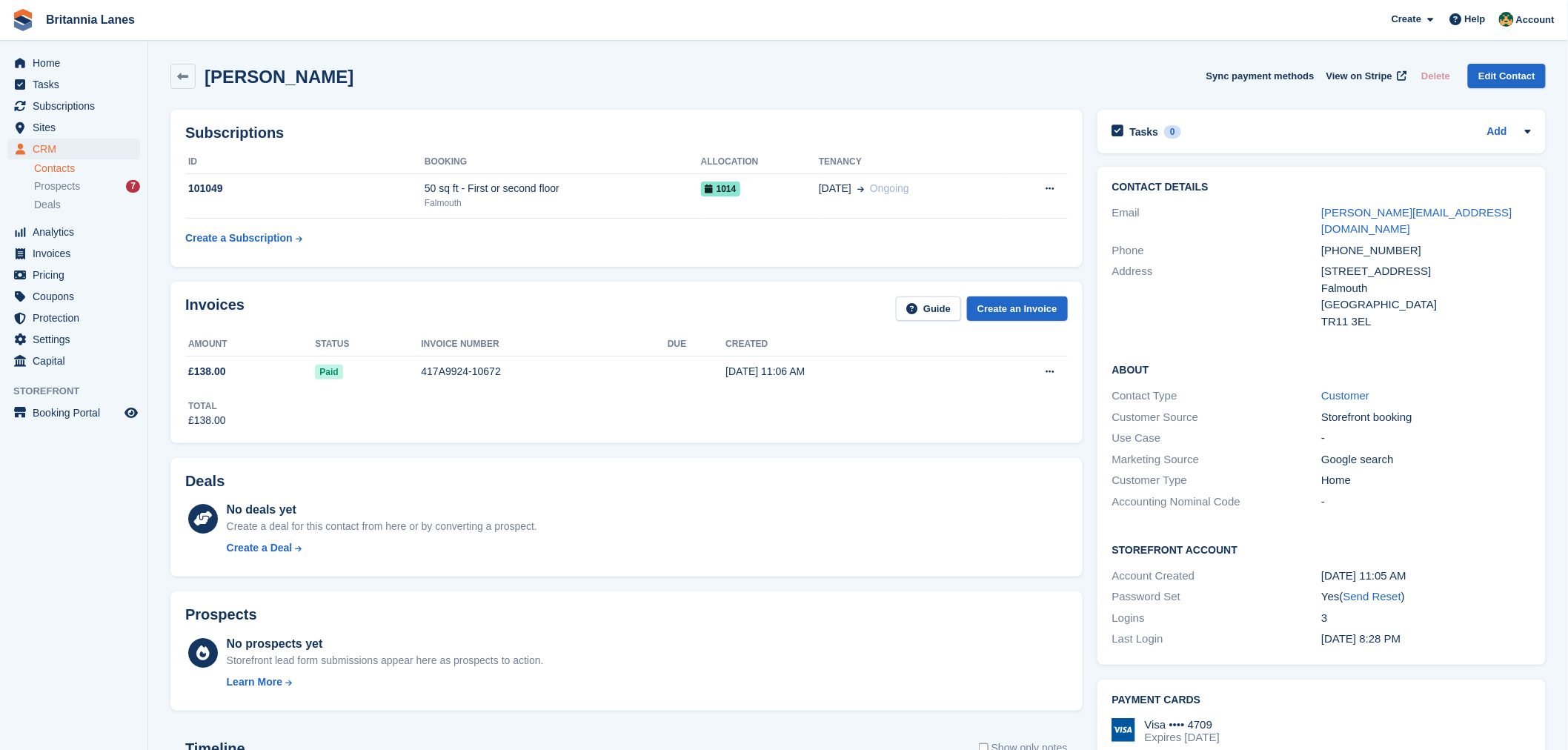
click at [541, 111] on div "Subscriptions ID Booking Allocation Tenancy 101049 50 sq ft - First or second f…" at bounding box center [626, 188] width 912 height 157
click at [634, 139] on h2 "Subscriptions" at bounding box center [625, 133] width 882 height 17
drag, startPoint x: 853, startPoint y: 159, endPoint x: 188, endPoint y: 171, distance: 665.1
click at [188, 171] on tr "ID Booking Allocation Tenancy" at bounding box center [625, 163] width 882 height 24
click at [340, 144] on div "Subscriptions ID Booking Allocation Tenancy 101049 50 sq ft - First or second f…" at bounding box center [626, 188] width 912 height 157
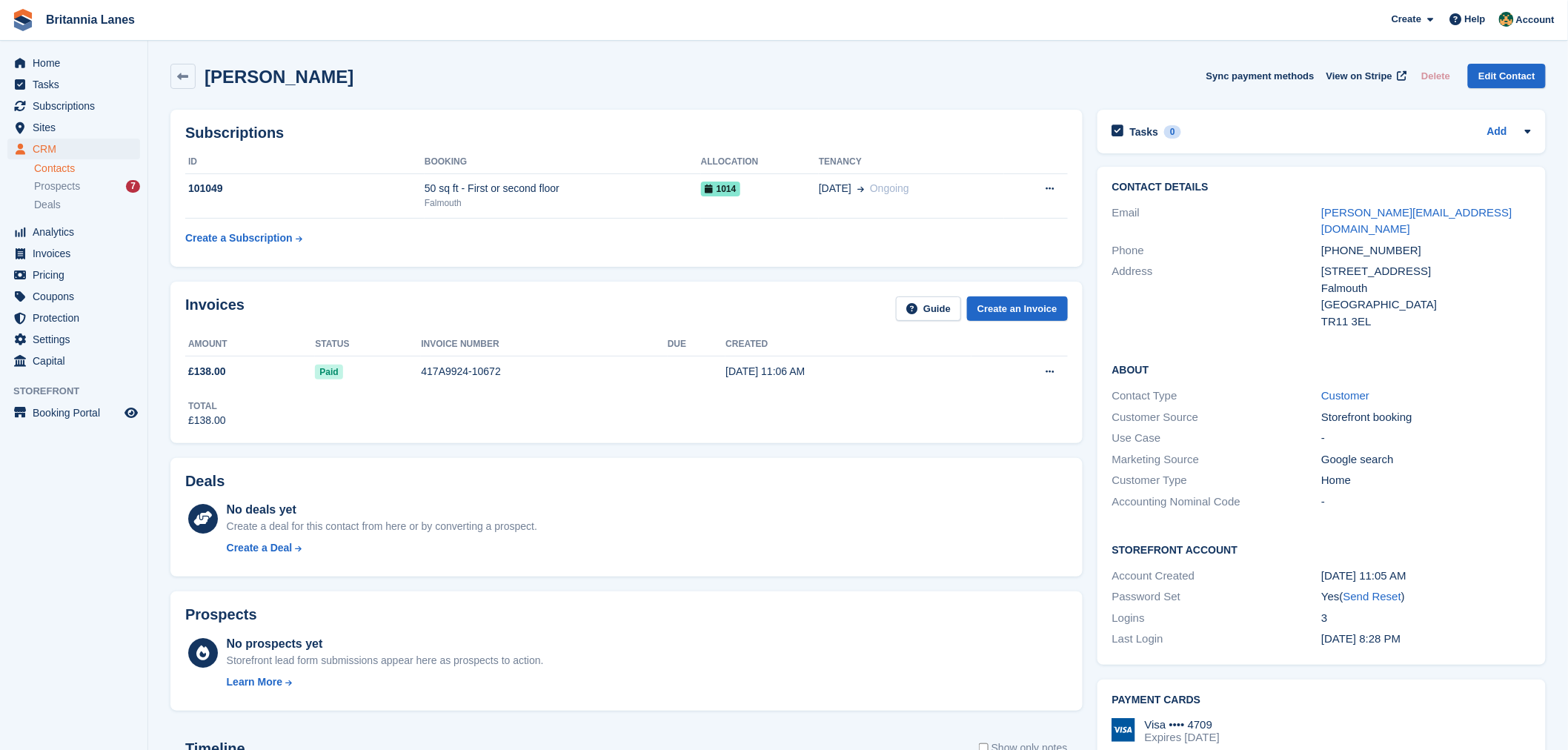
drag, startPoint x: 380, startPoint y: 83, endPoint x: 208, endPoint y: 83, distance: 172.0
click at [208, 83] on div "Gordon Montgomery Sync payment methods View on Stripe Delete Edit Contact" at bounding box center [858, 76] width 1375 height 25
click at [393, 105] on div "Subscriptions ID Booking Allocation Tenancy 101049 50 sq ft - First or second f…" at bounding box center [626, 188] width 927 height 172
click at [290, 187] on div "101049" at bounding box center [305, 189] width 240 height 16
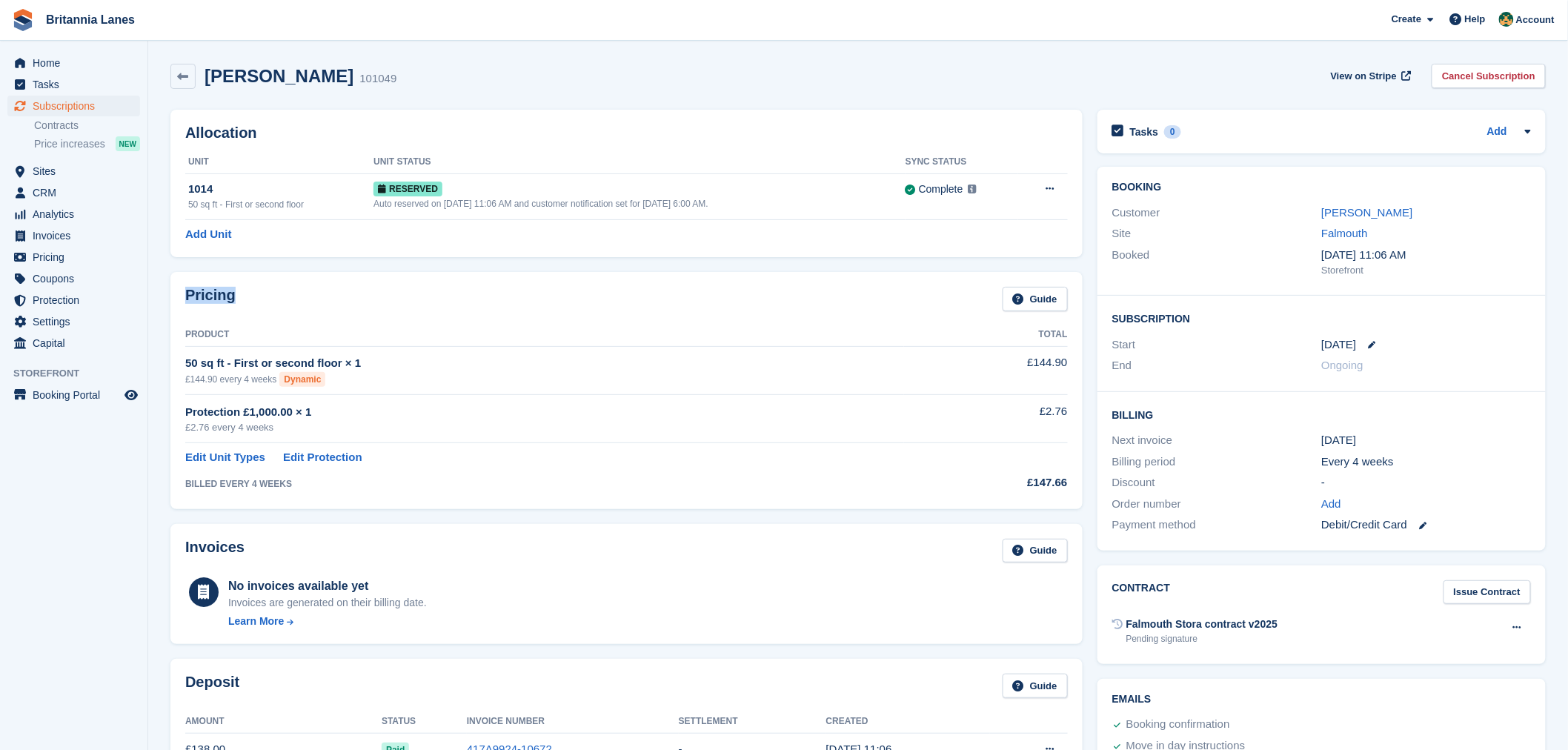
drag, startPoint x: 234, startPoint y: 297, endPoint x: 182, endPoint y: 292, distance: 52.2
click at [182, 292] on div "Pricing Guide Product Total 50 sq ft - First or second floor × 1 £144.90 every …" at bounding box center [626, 389] width 912 height 237
click at [260, 305] on div "Pricing Guide" at bounding box center [625, 303] width 882 height 33
drag, startPoint x: 231, startPoint y: 300, endPoint x: 205, endPoint y: 297, distance: 26.2
click at [173, 293] on div "Pricing Guide Product Total 50 sq ft - First or second floor × 1 £144.90 every …" at bounding box center [626, 389] width 912 height 237
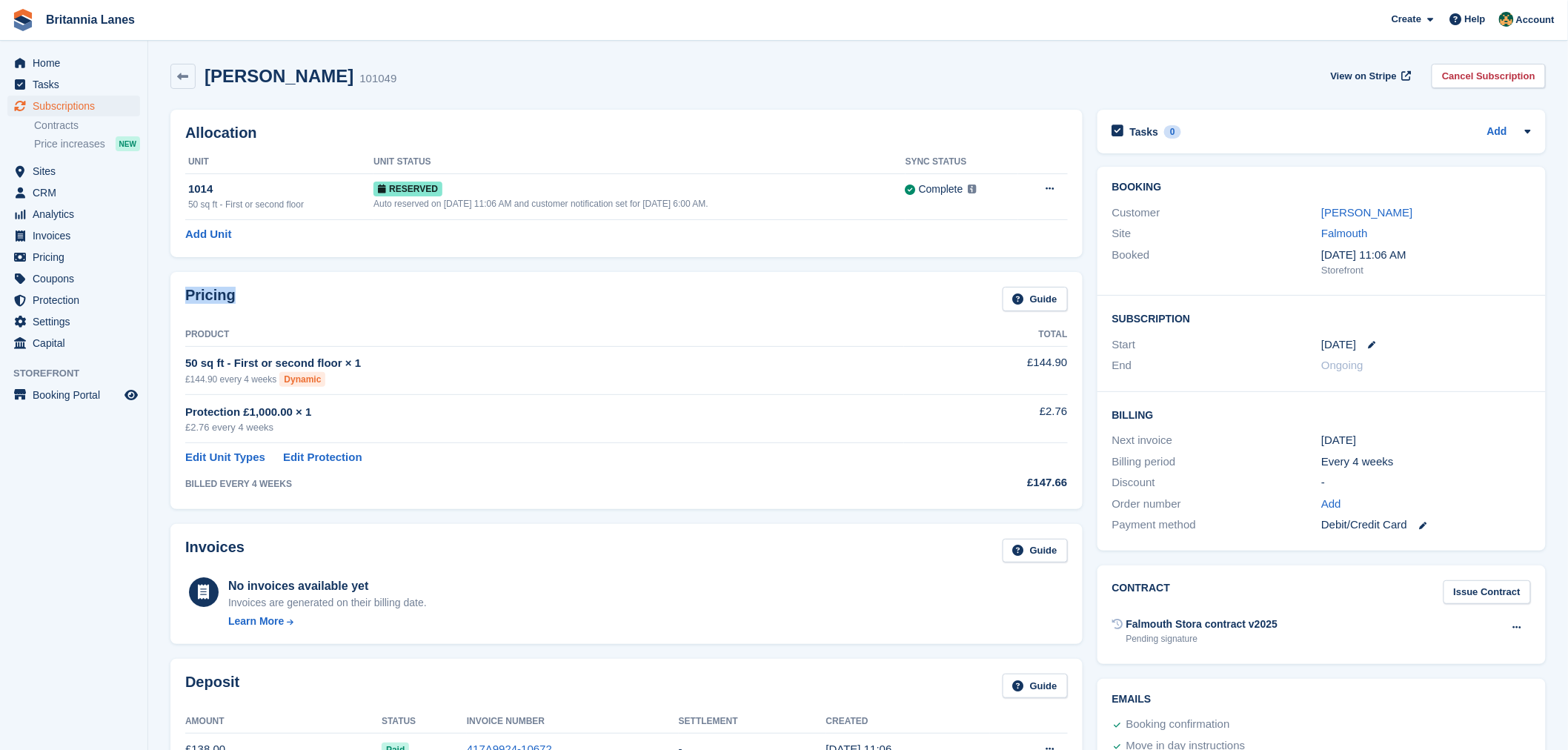
click at [238, 306] on div "Pricing Guide" at bounding box center [625, 303] width 882 height 33
click at [53, 175] on span "Sites" at bounding box center [77, 171] width 89 height 21
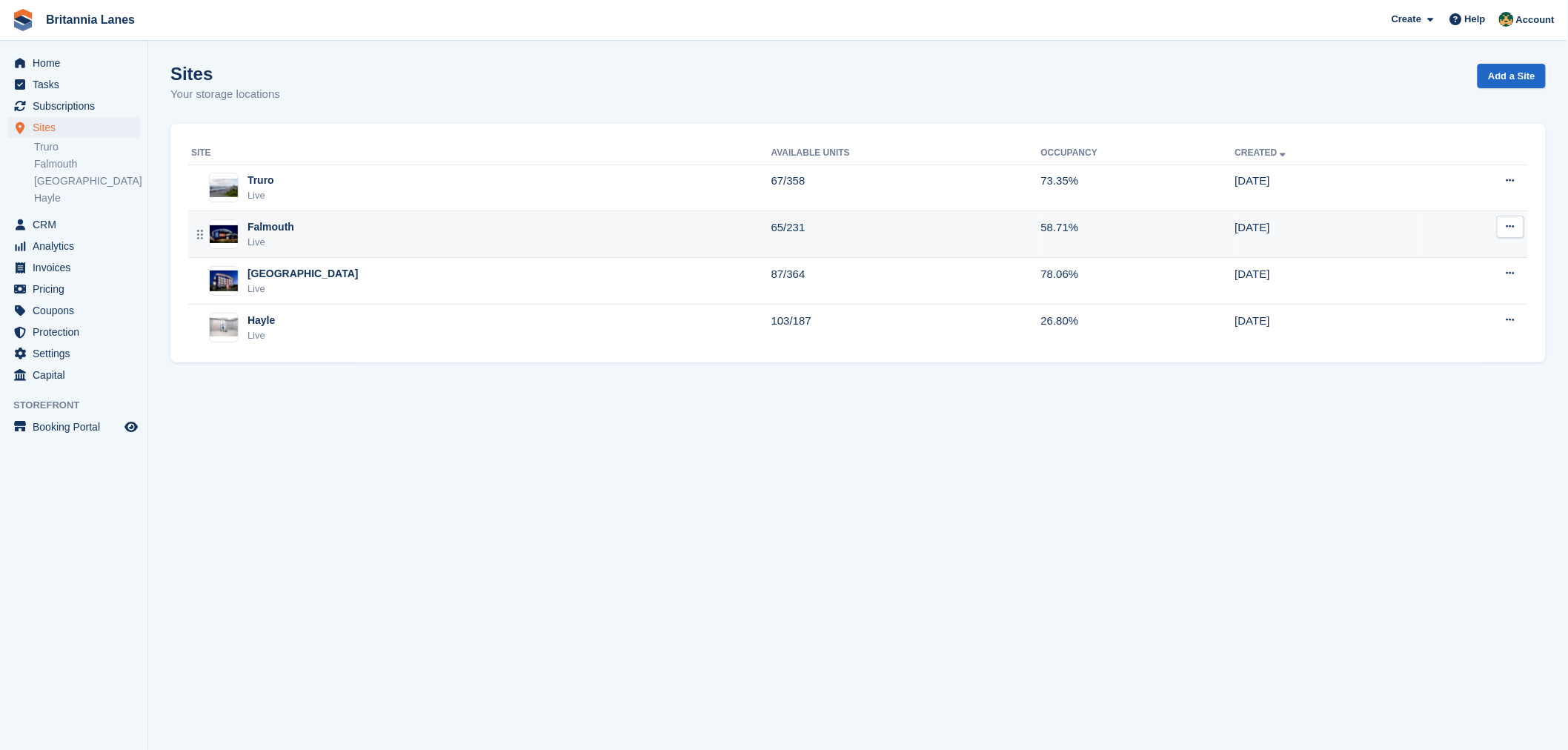
click at [317, 250] on td "Falmouth Live" at bounding box center [479, 234] width 583 height 47
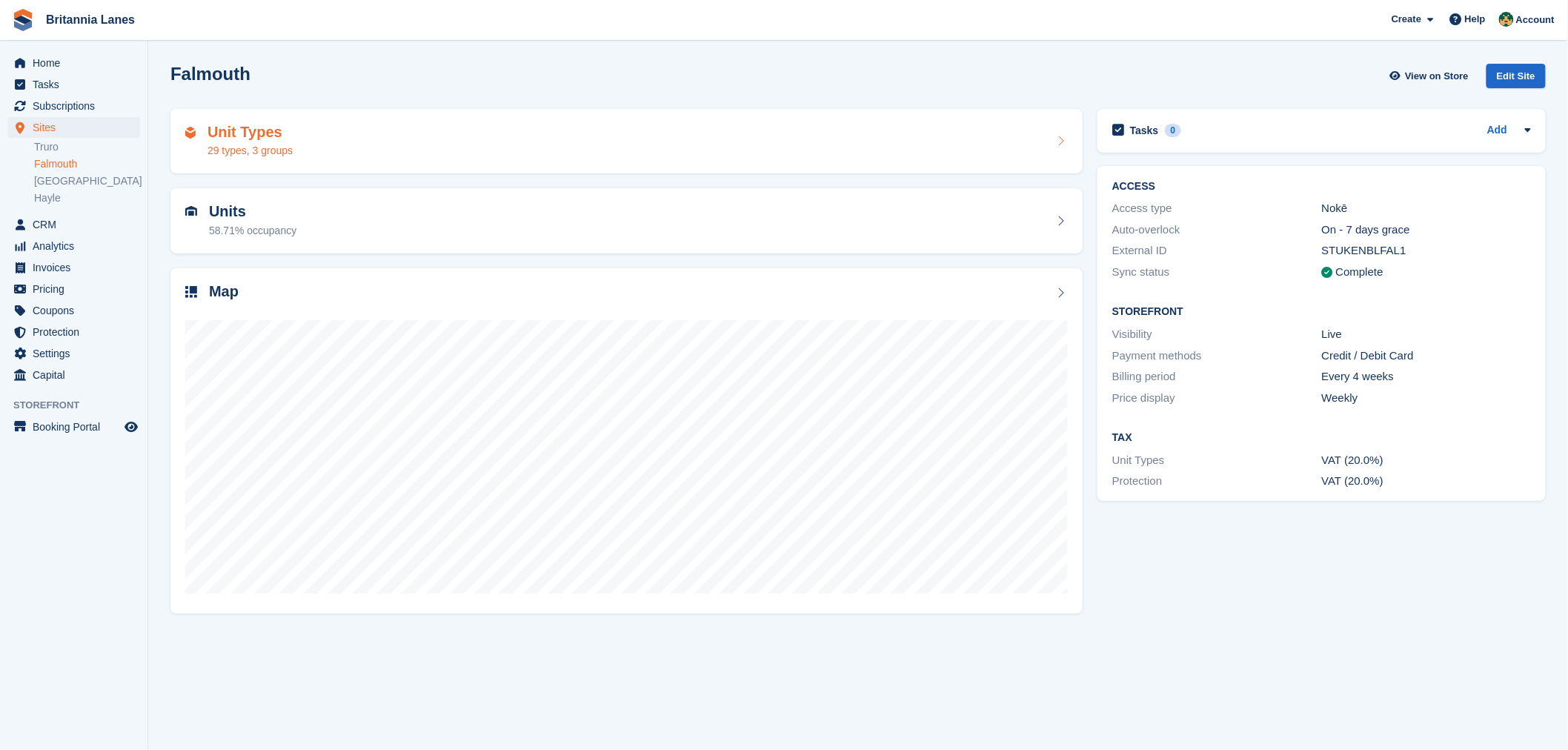
click at [321, 157] on div "Unit Types 29 types, 3 groups" at bounding box center [625, 142] width 882 height 36
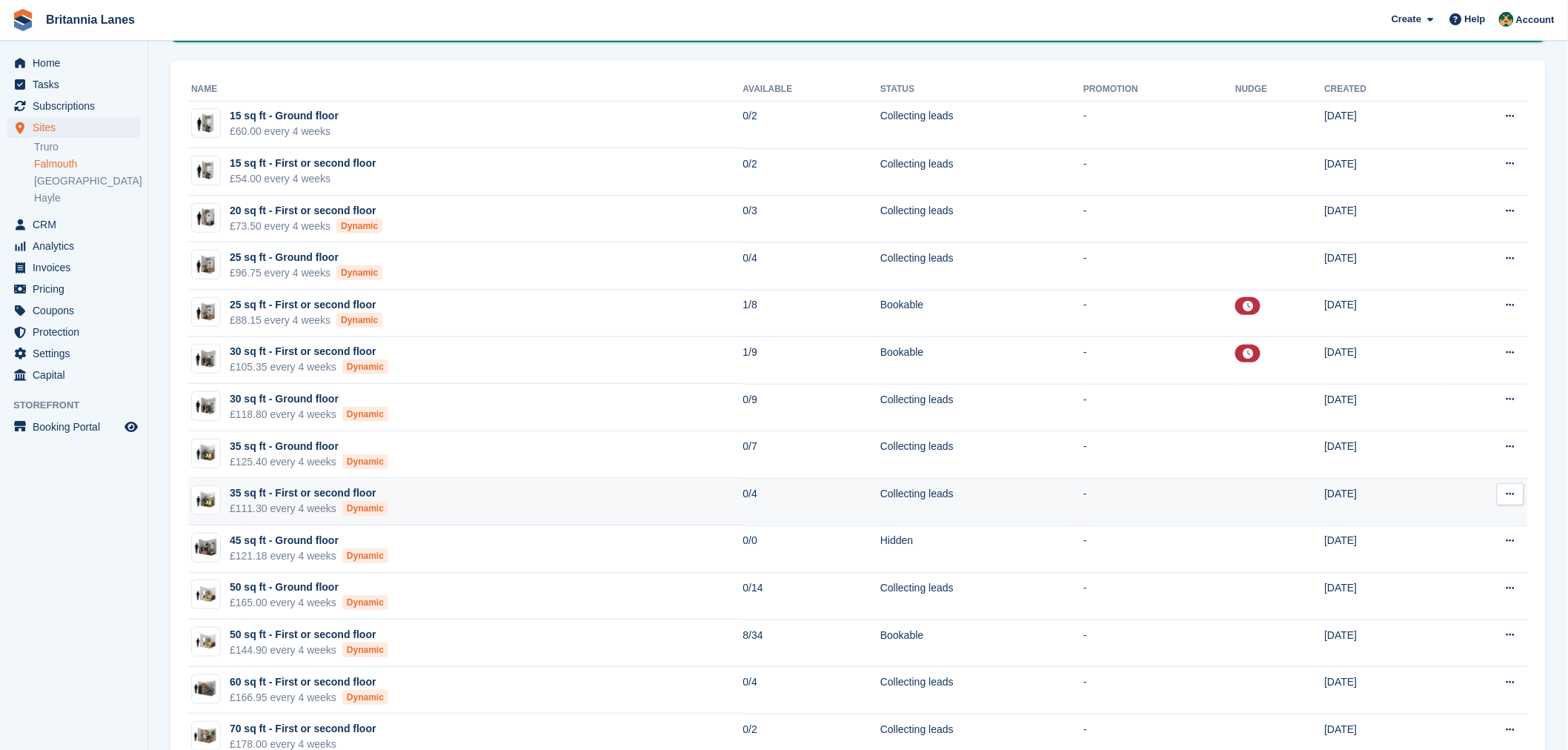
scroll to position [191, 0]
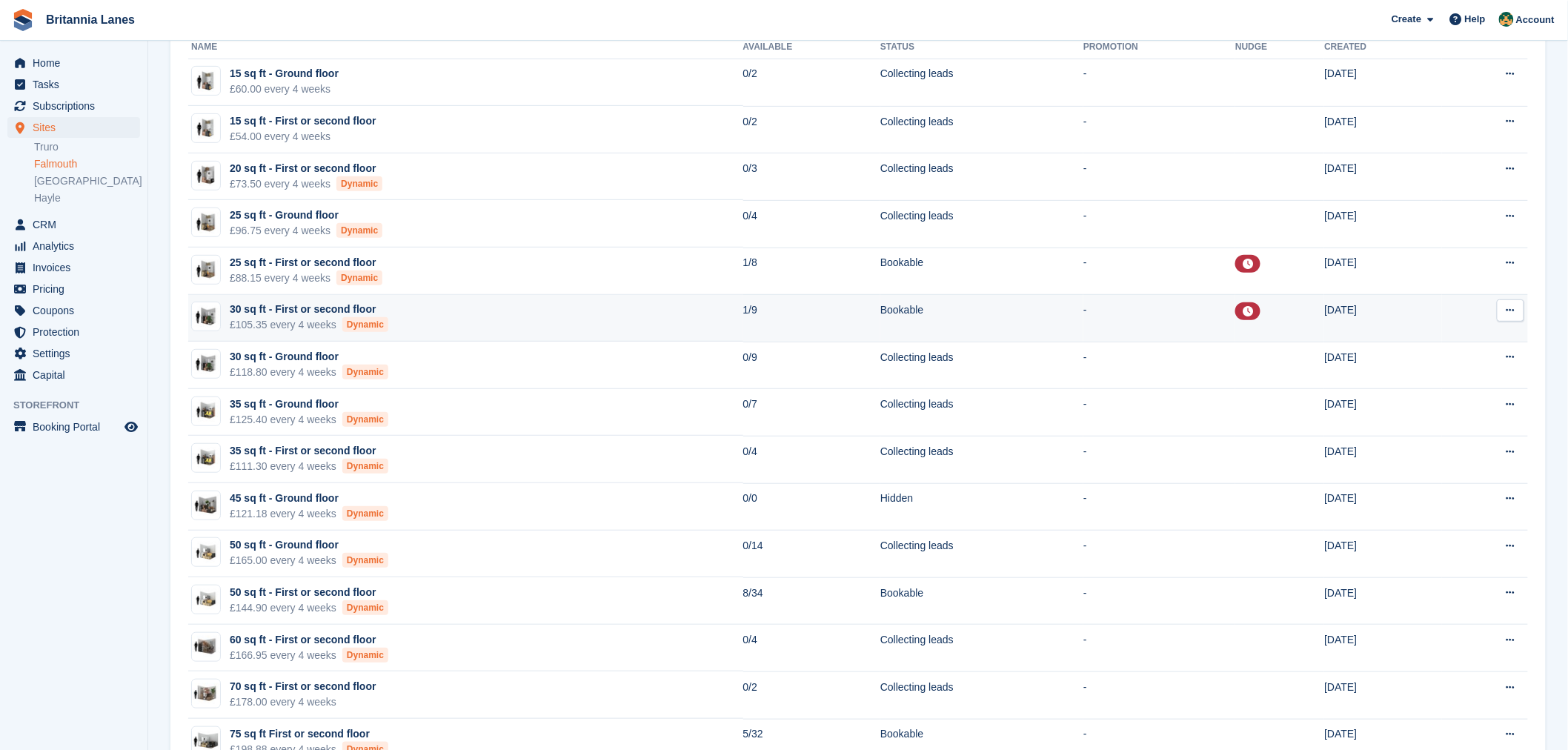
click at [403, 308] on td "30 sq ft - First or second floor £105.35 every 4 weeks Dynamic" at bounding box center [465, 318] width 555 height 47
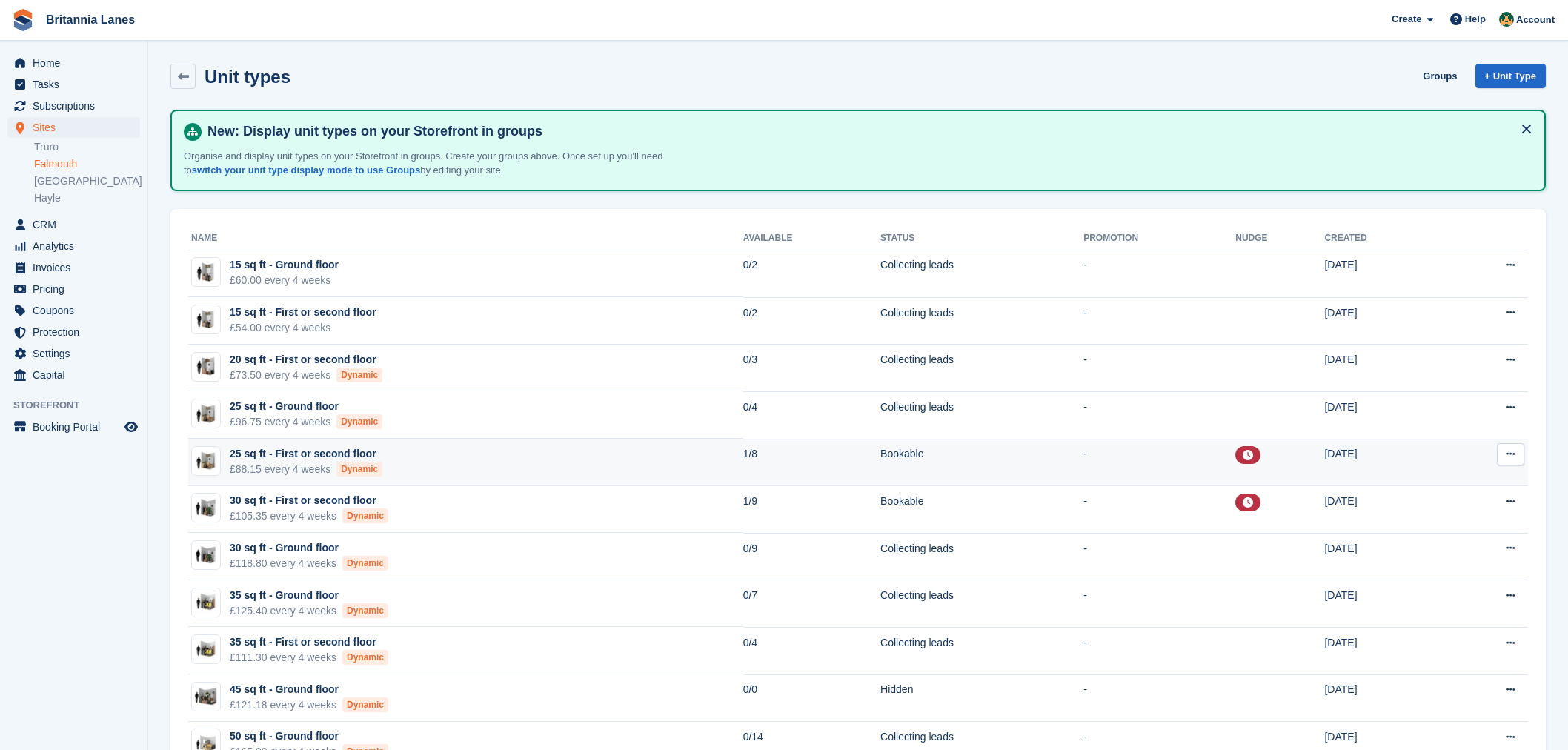
scroll to position [191, 0]
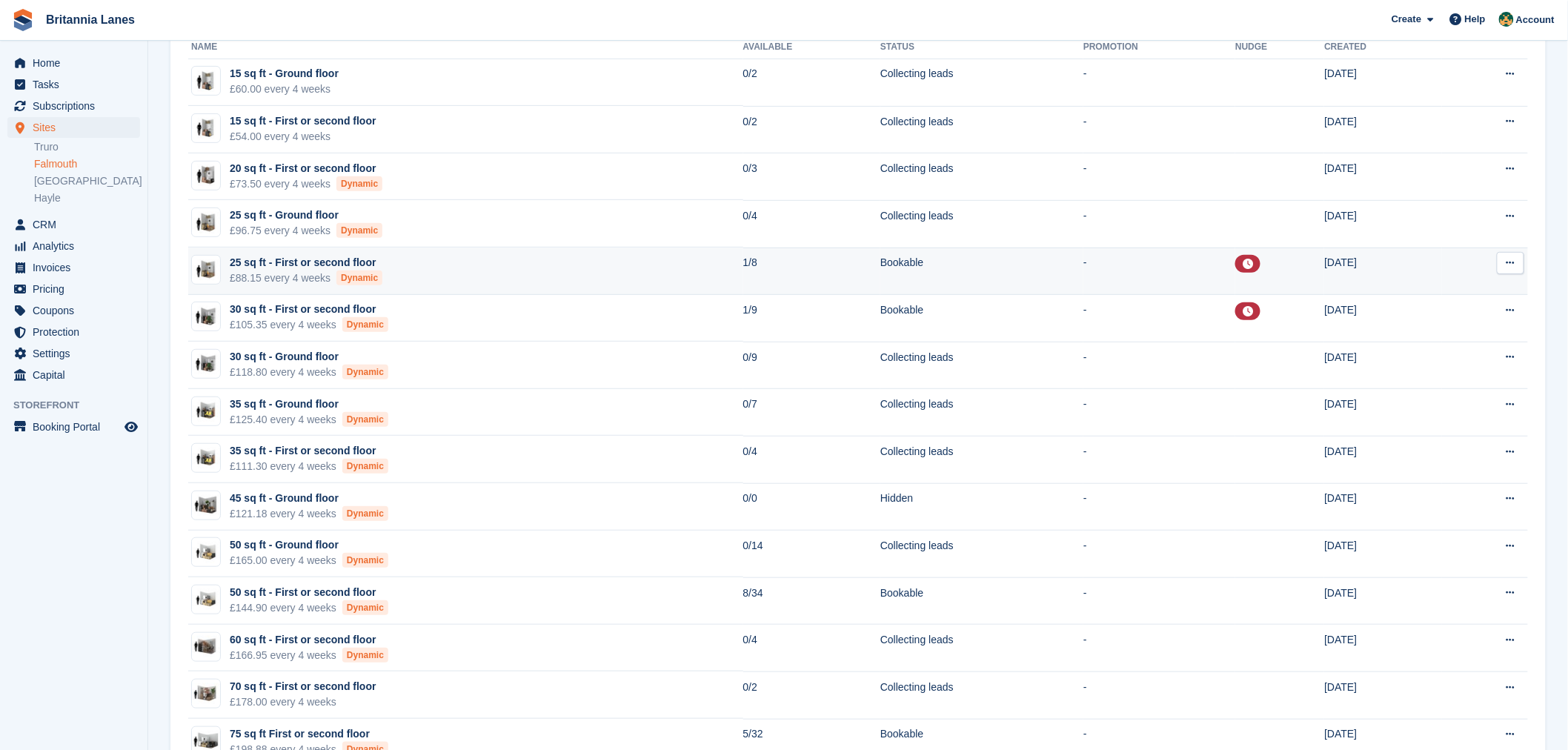
click at [398, 286] on td "25 sq ft - First or second floor £88.15 every 4 weeks Dynamic" at bounding box center [465, 271] width 555 height 47
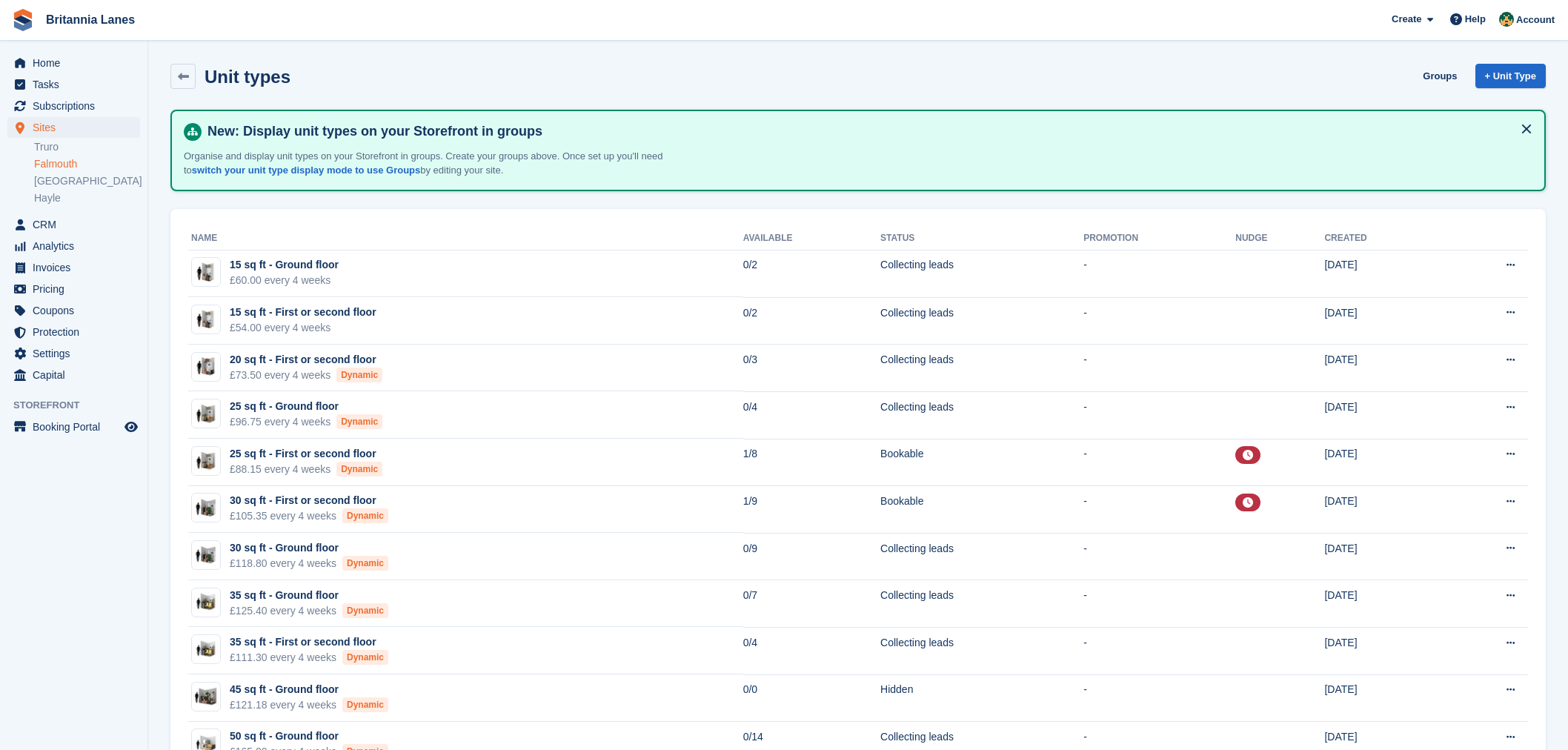
scroll to position [191, 0]
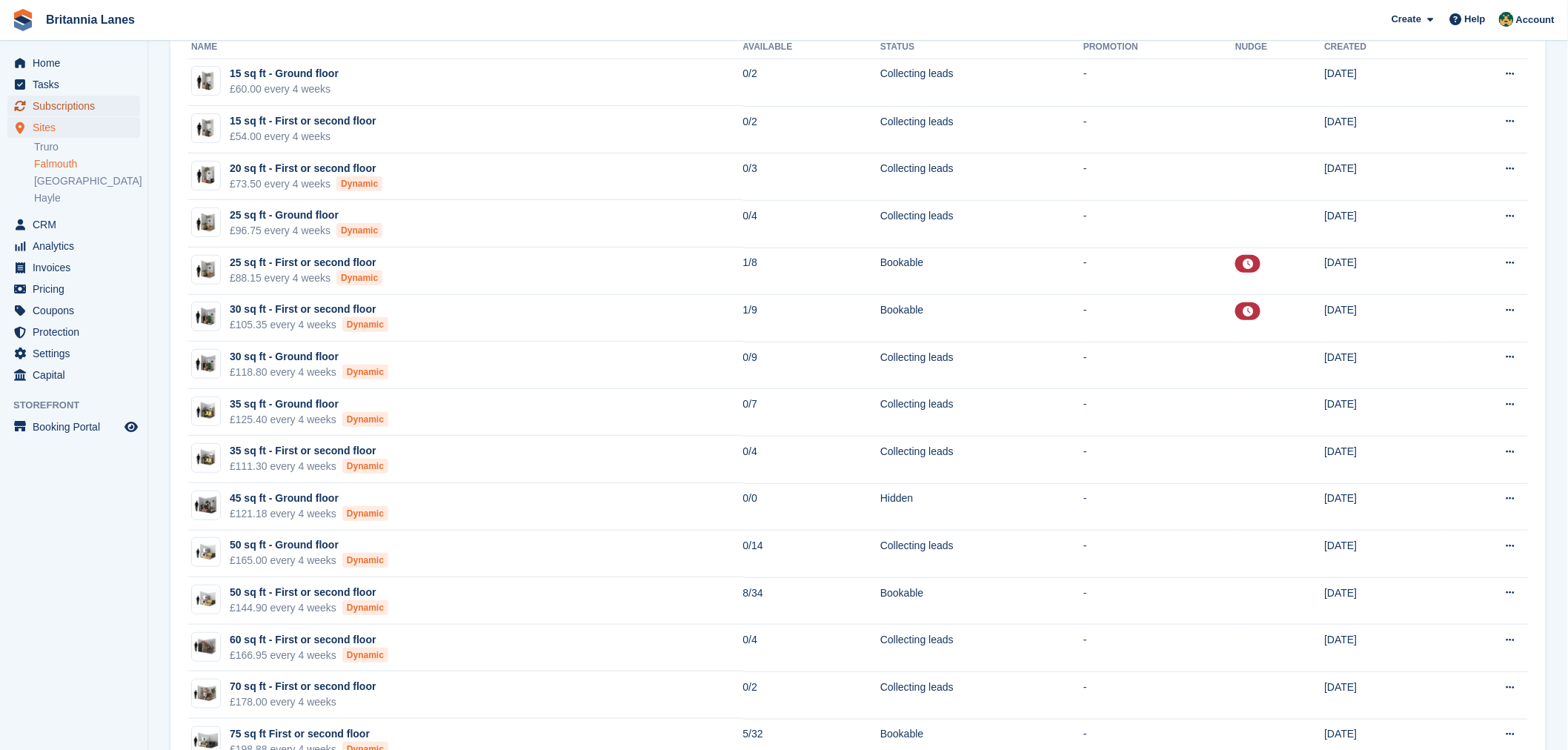
click at [67, 111] on span "Subscriptions" at bounding box center [77, 106] width 89 height 21
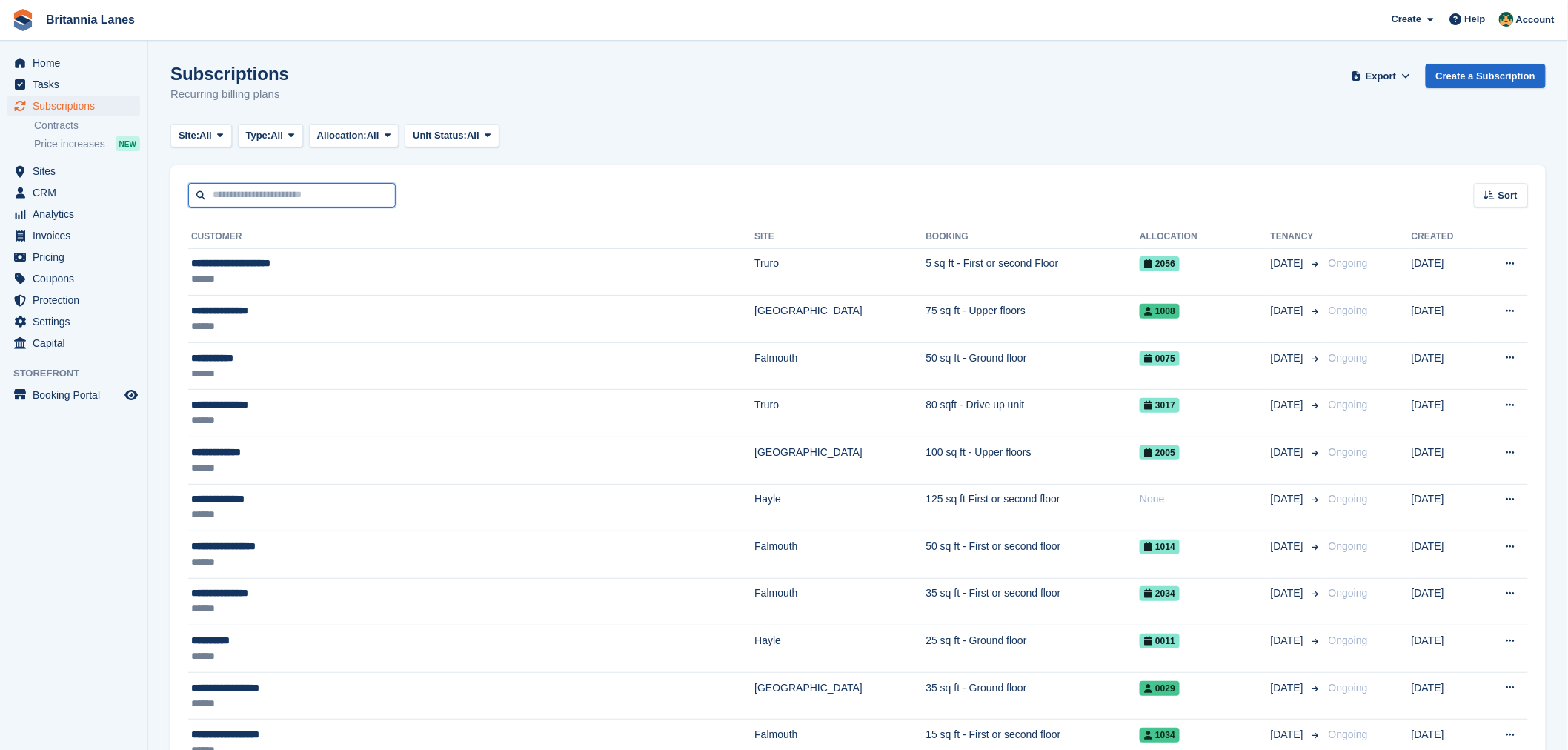
click at [275, 201] on input "text" at bounding box center [292, 195] width 208 height 24
type input "**********"
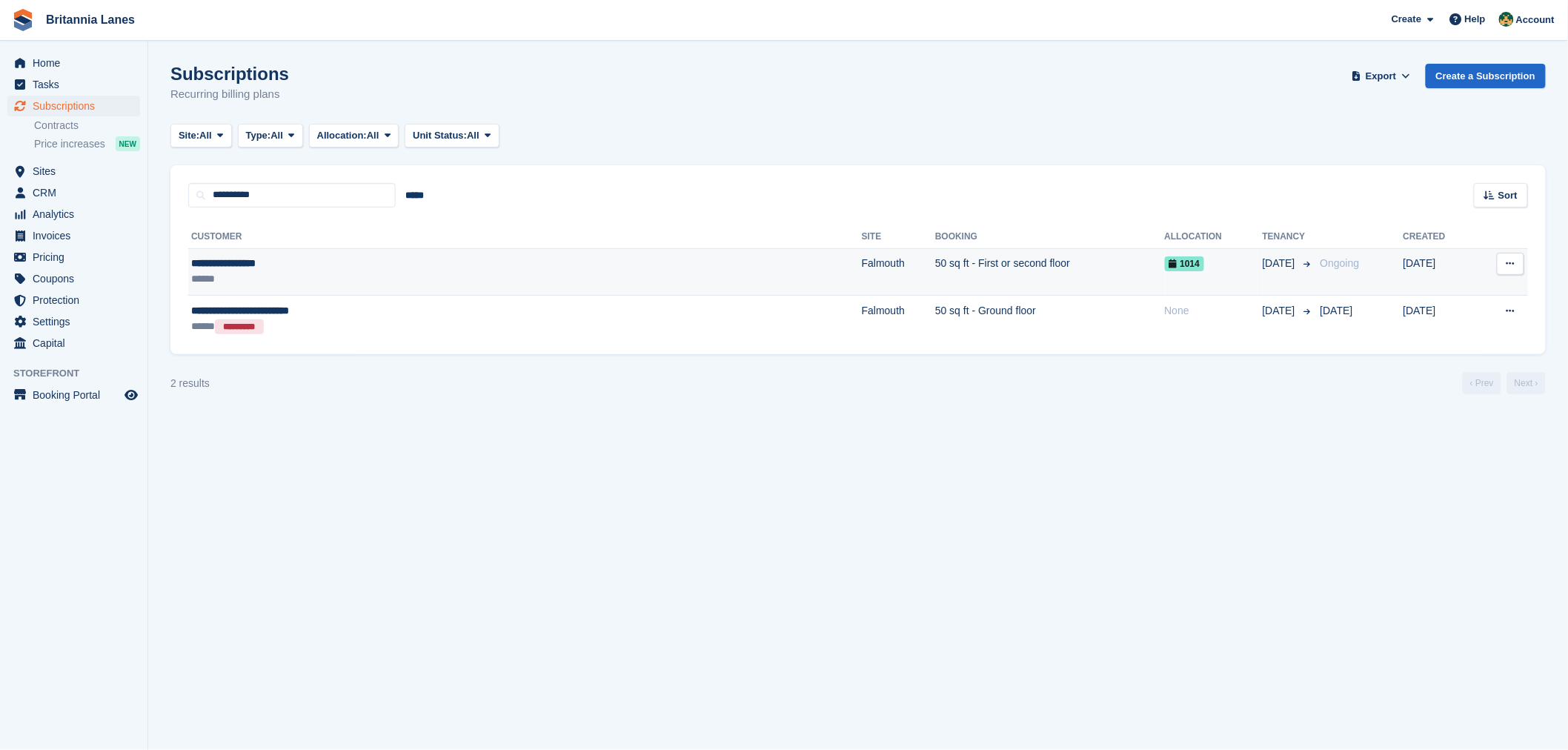
click at [326, 263] on div "**********" at bounding box center [388, 264] width 393 height 16
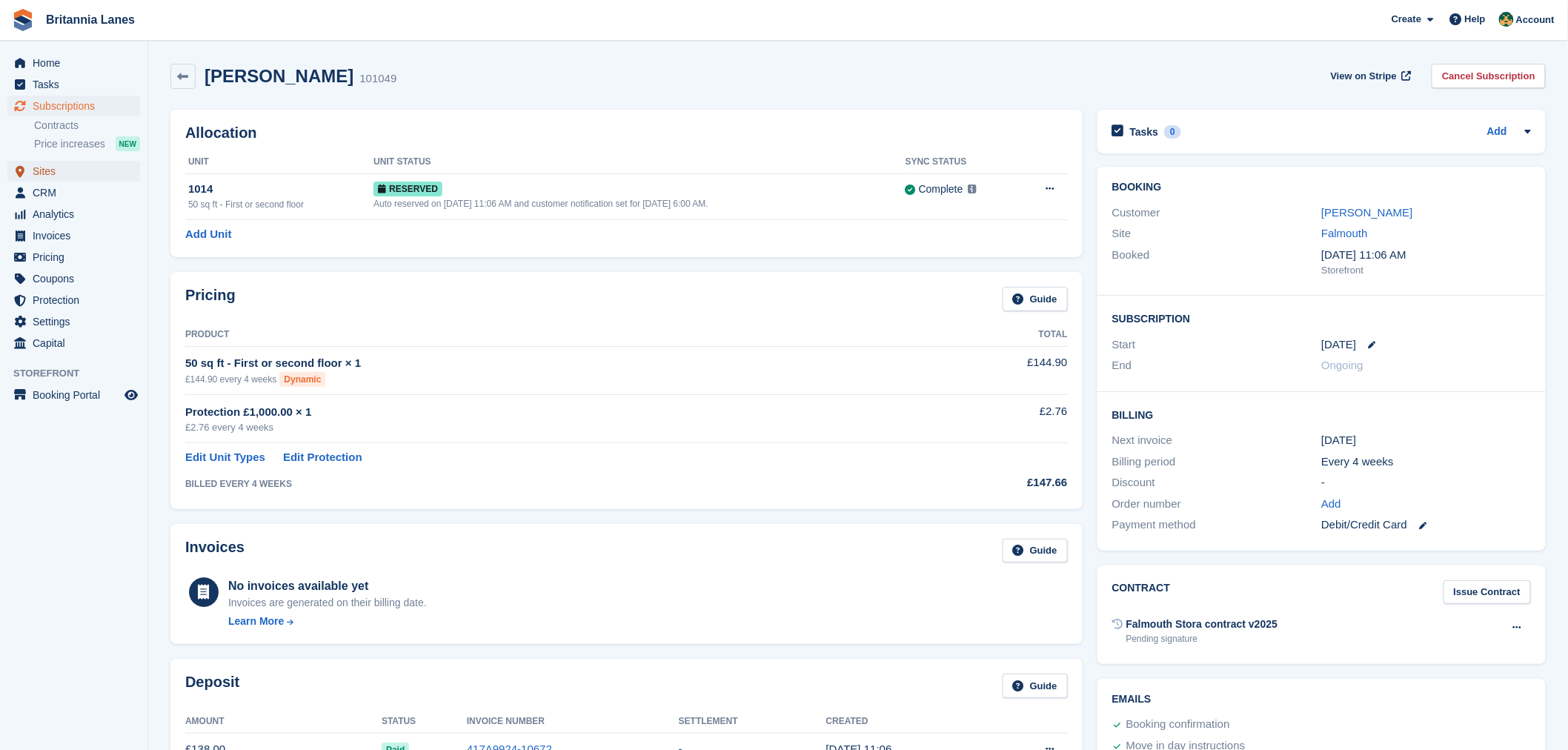
click at [79, 165] on span "Sites" at bounding box center [77, 171] width 89 height 21
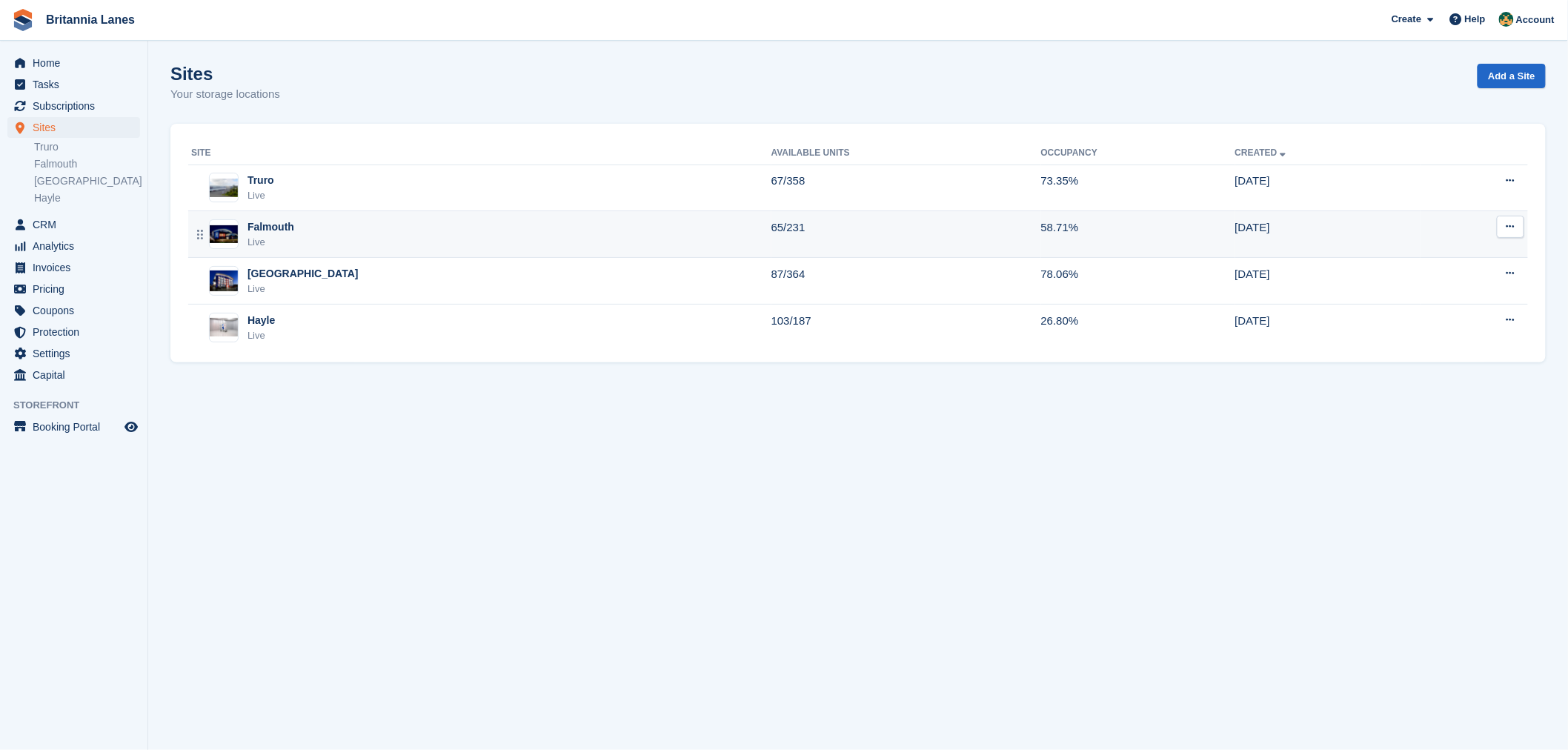
click at [327, 243] on div "Falmouth Live" at bounding box center [480, 235] width 580 height 30
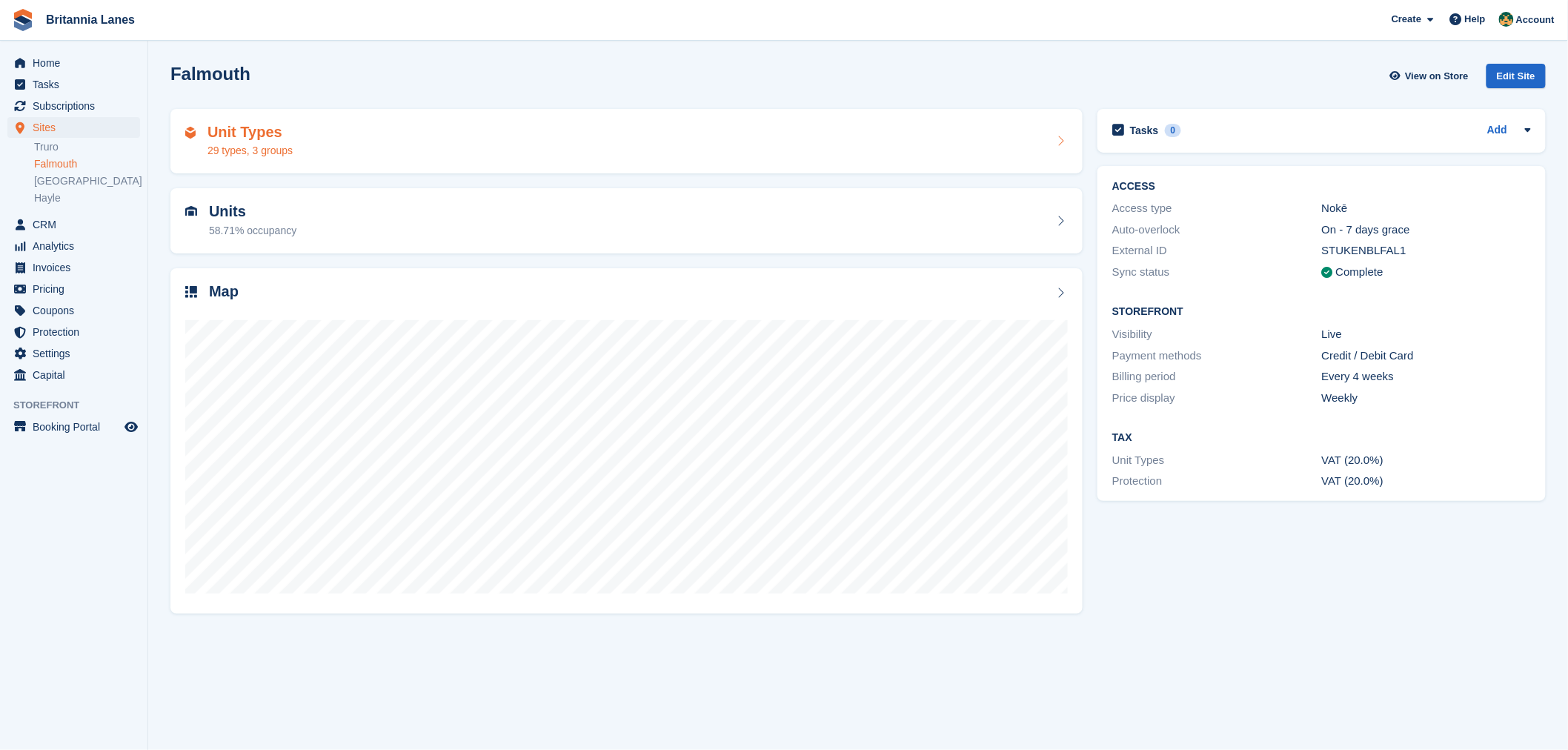
click at [323, 151] on div "Unit Types 29 types, 3 groups" at bounding box center [625, 142] width 882 height 36
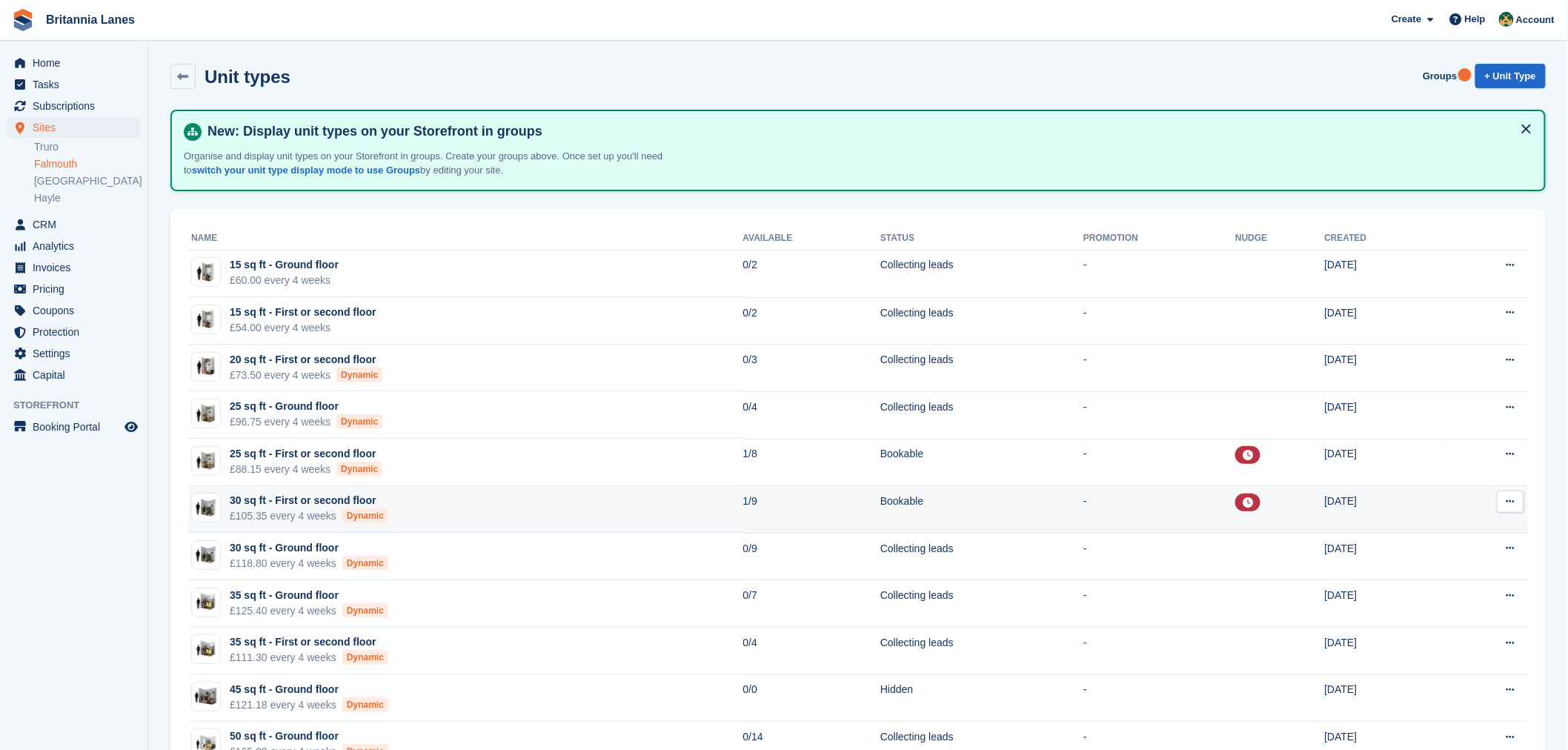
click at [450, 509] on td "30 sq ft - First or second floor £105.35 every 4 weeks Dynamic" at bounding box center [465, 509] width 555 height 47
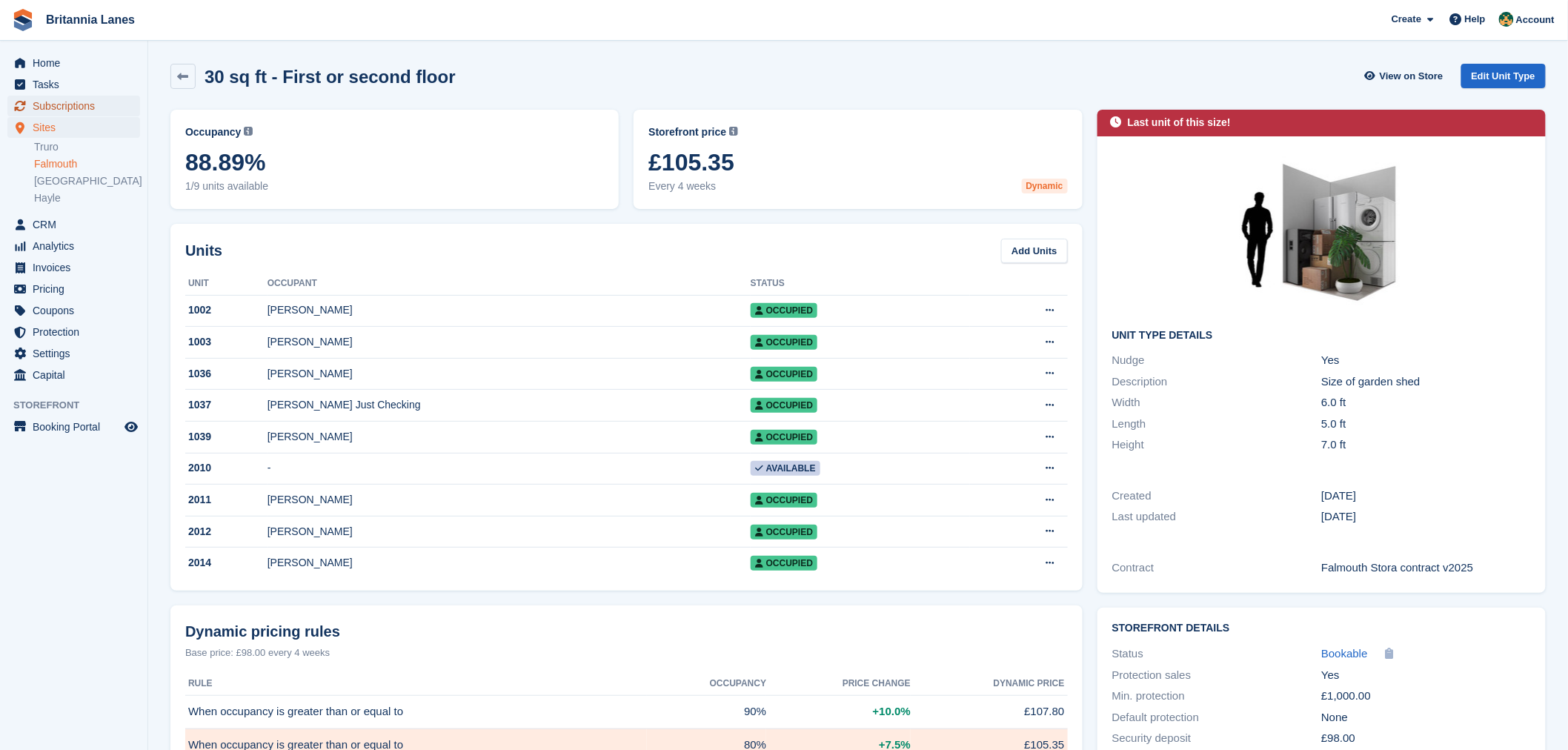
click at [84, 102] on span "Subscriptions" at bounding box center [77, 106] width 89 height 21
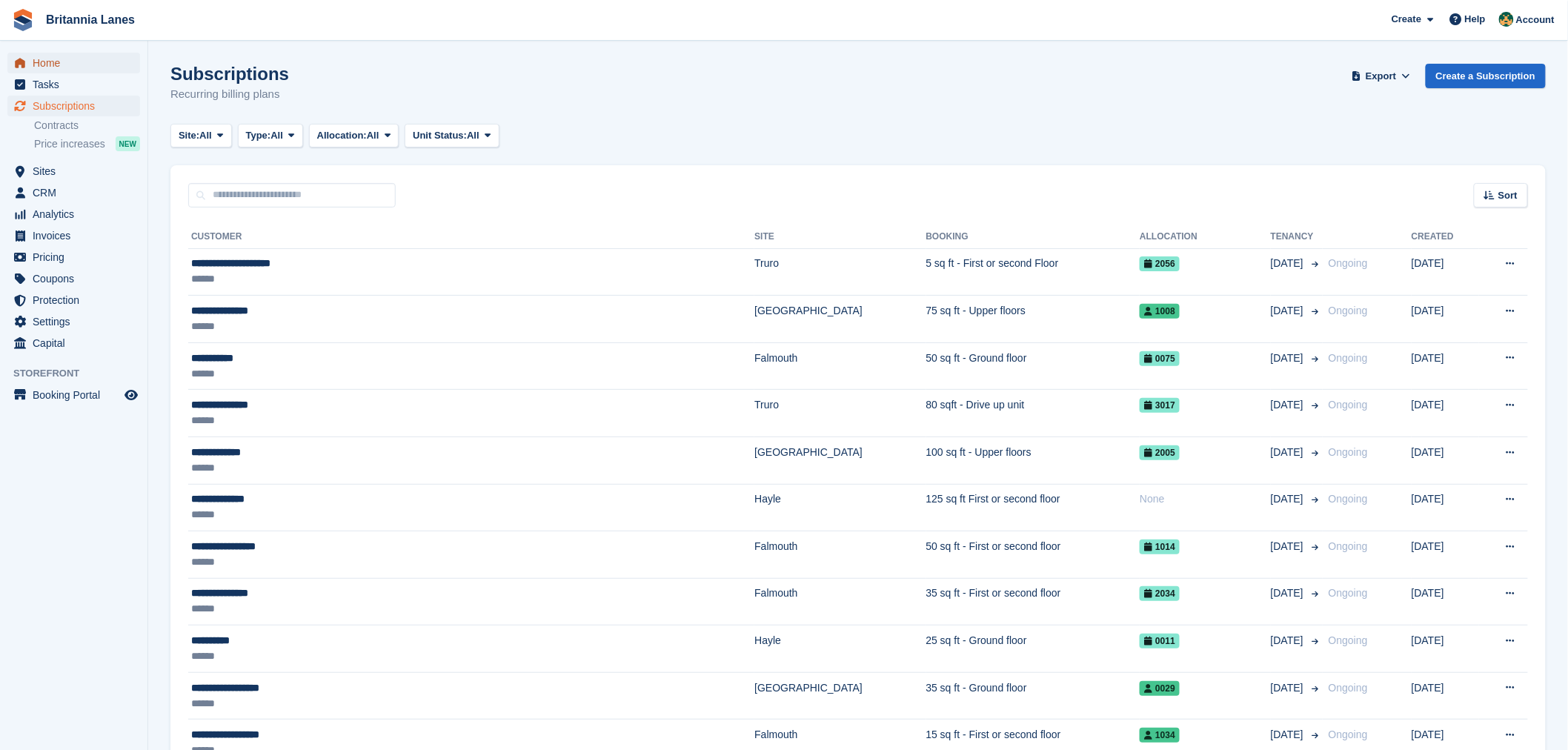
click at [110, 65] on span "Home" at bounding box center [77, 63] width 89 height 21
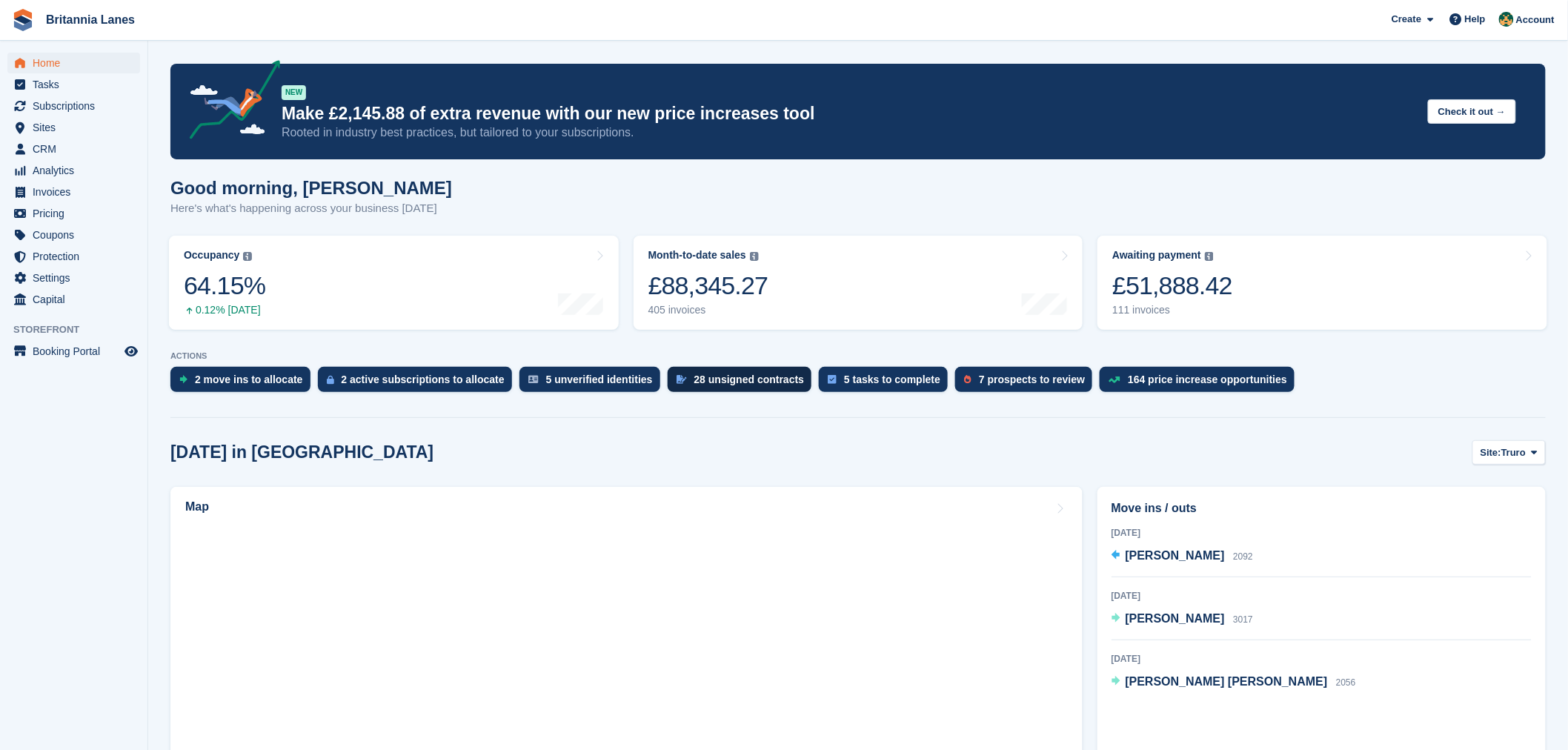
click at [707, 375] on div "28 unsigned contracts" at bounding box center [749, 379] width 111 height 12
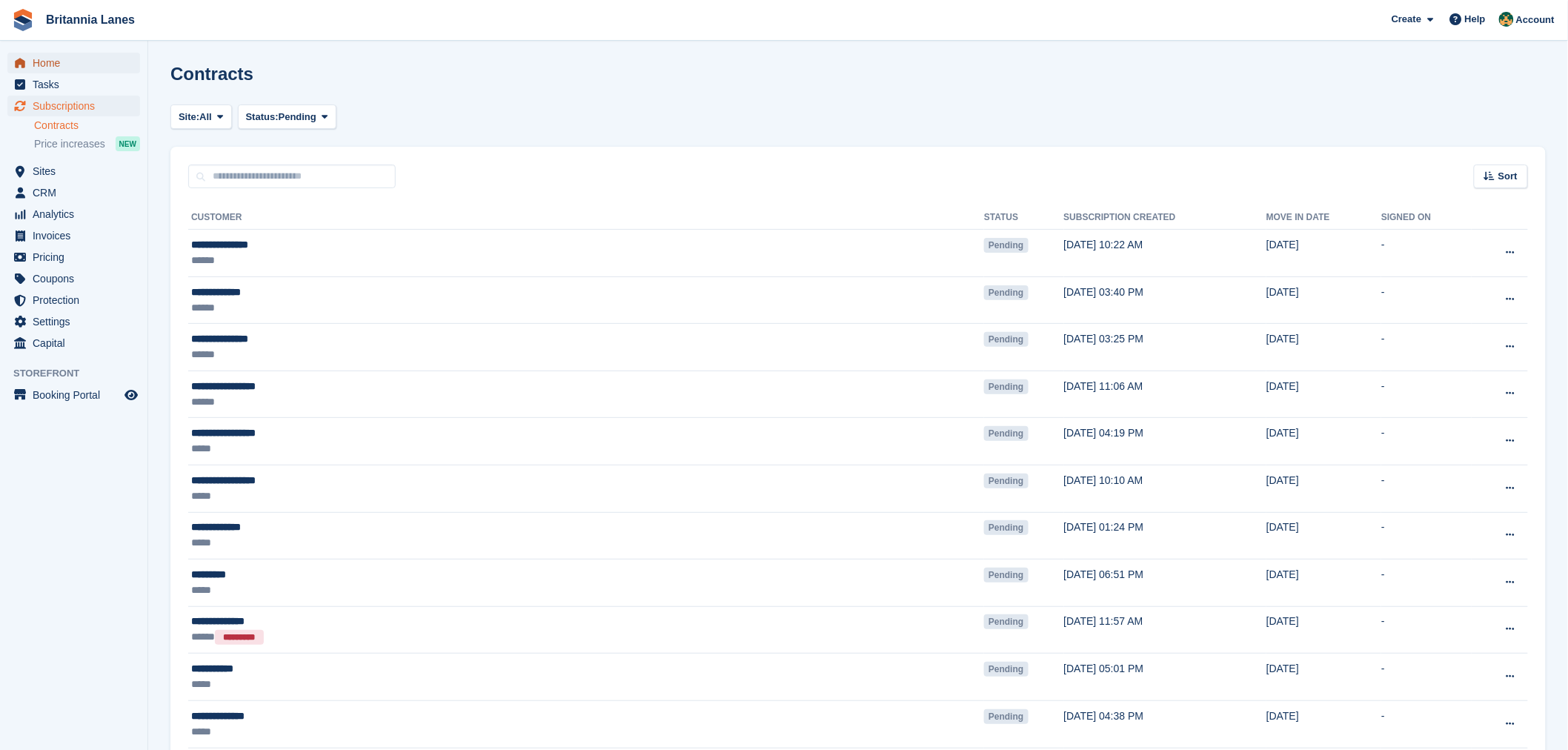
click at [84, 61] on span "Home" at bounding box center [77, 63] width 89 height 21
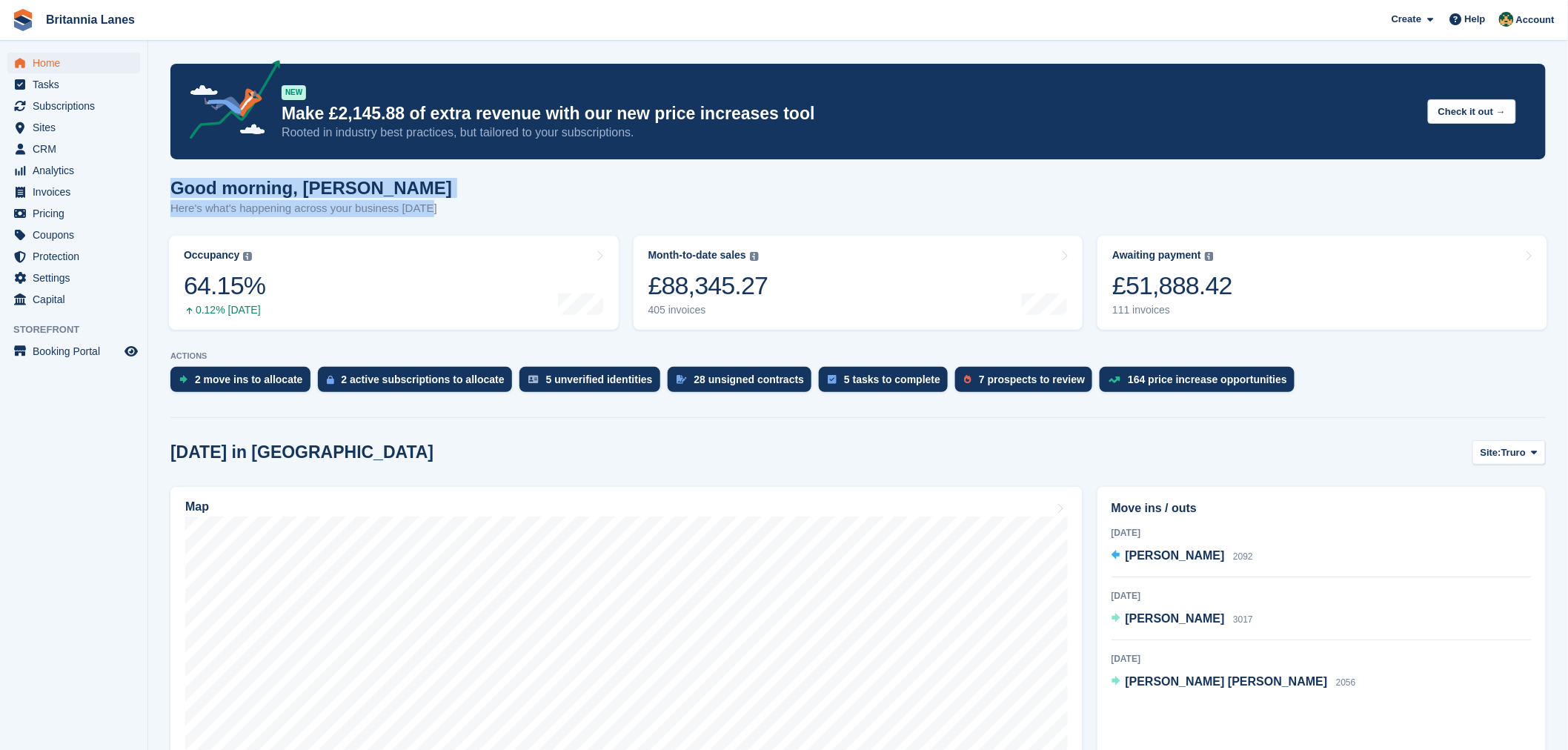
drag, startPoint x: 274, startPoint y: 203, endPoint x: 168, endPoint y: 194, distance: 106.4
click at [450, 180] on div "Good morning, [PERSON_NAME] Here's what's happening across your business [DATE]" at bounding box center [858, 206] width 1375 height 57
